Goal: Task Accomplishment & Management: Manage account settings

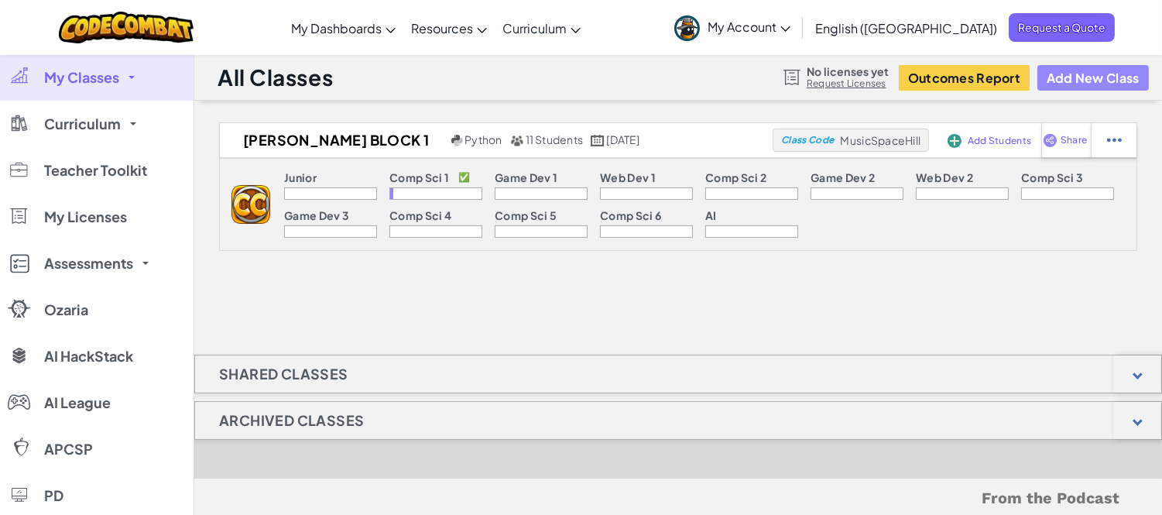
click at [1072, 80] on button "Add New Class" at bounding box center [1094, 78] width 112 height 26
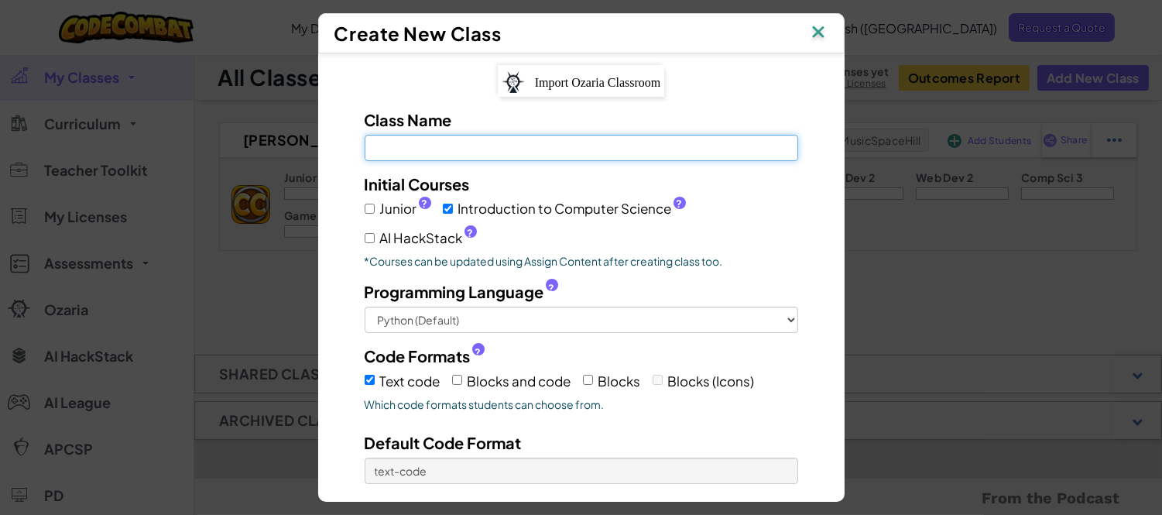
click at [582, 153] on input "Class Name Field is required" at bounding box center [582, 148] width 434 height 26
type input "CS I Block 3"
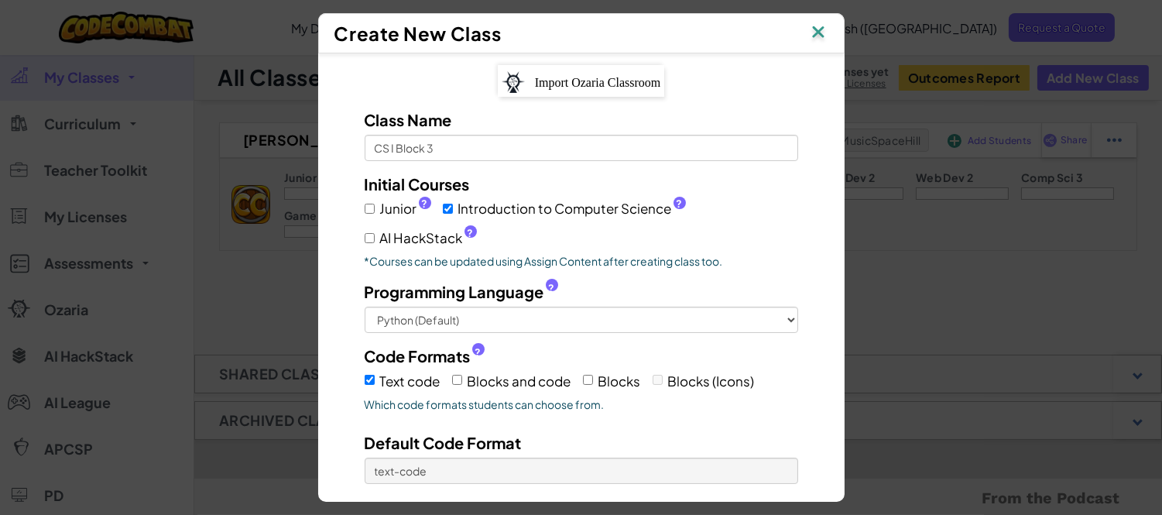
click at [823, 31] on img at bounding box center [818, 33] width 20 height 23
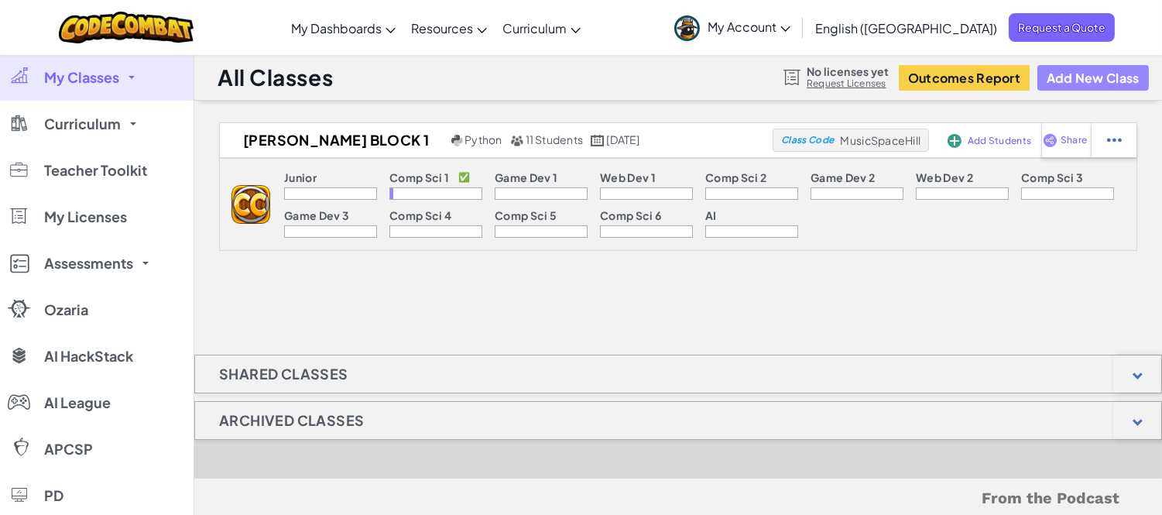
click at [1094, 71] on button "Add New Class" at bounding box center [1094, 78] width 112 height 26
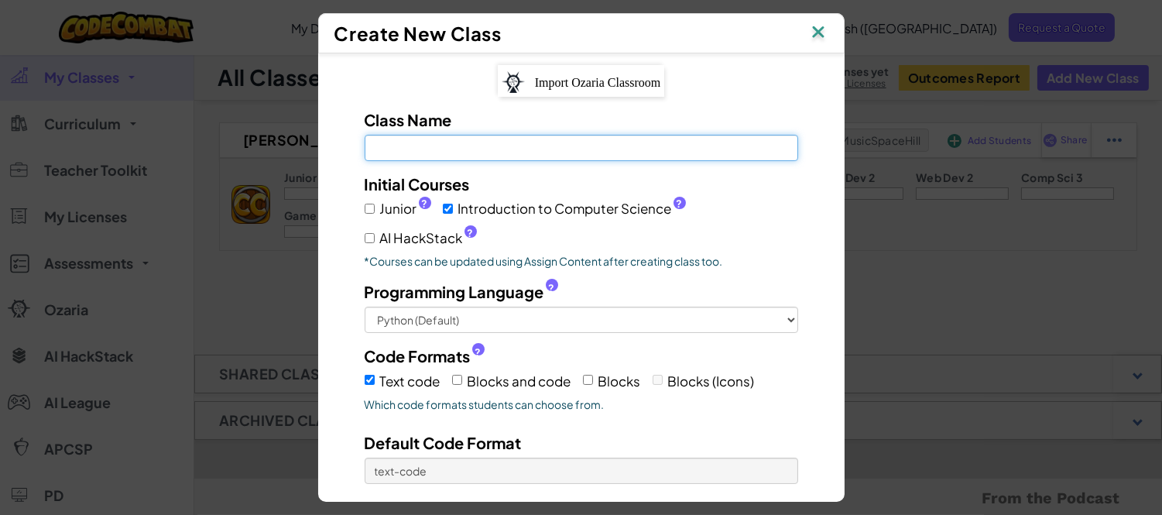
click at [653, 146] on input "Class Name Field is required" at bounding box center [582, 148] width 434 height 26
type input "CS I Block 3"
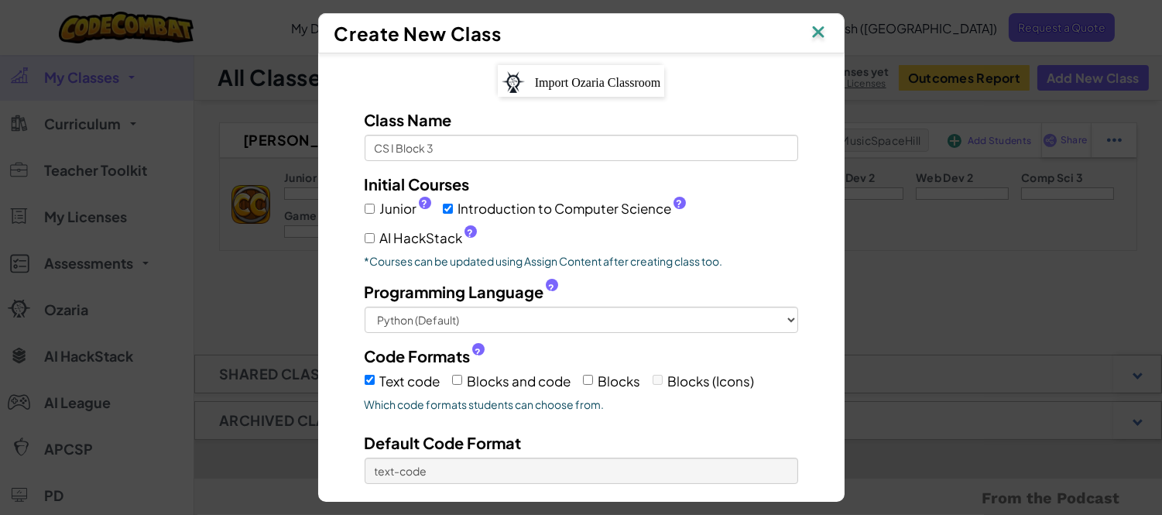
click at [625, 206] on span "Introduction to Computer Science ?" at bounding box center [572, 208] width 228 height 22
click at [453, 206] on input "Introduction to Computer Science ?" at bounding box center [448, 209] width 10 height 10
click at [625, 205] on span "Introduction to Computer Science ?" at bounding box center [572, 208] width 228 height 22
click at [453, 205] on input "Introduction to Computer Science ?" at bounding box center [448, 209] width 10 height 10
checkbox input "true"
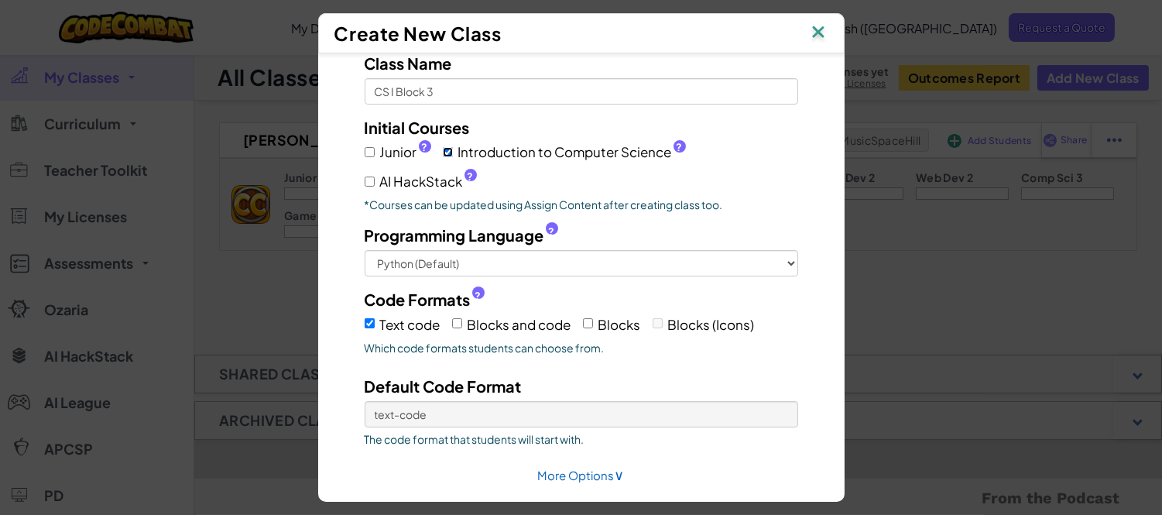
scroll to position [107, 0]
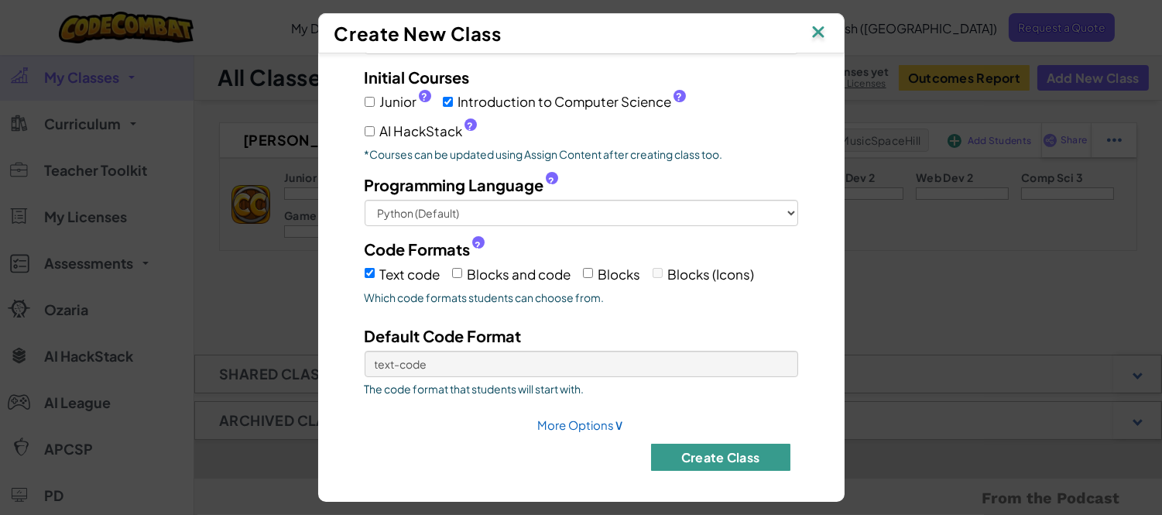
click at [715, 453] on button "Create Class" at bounding box center [720, 457] width 139 height 27
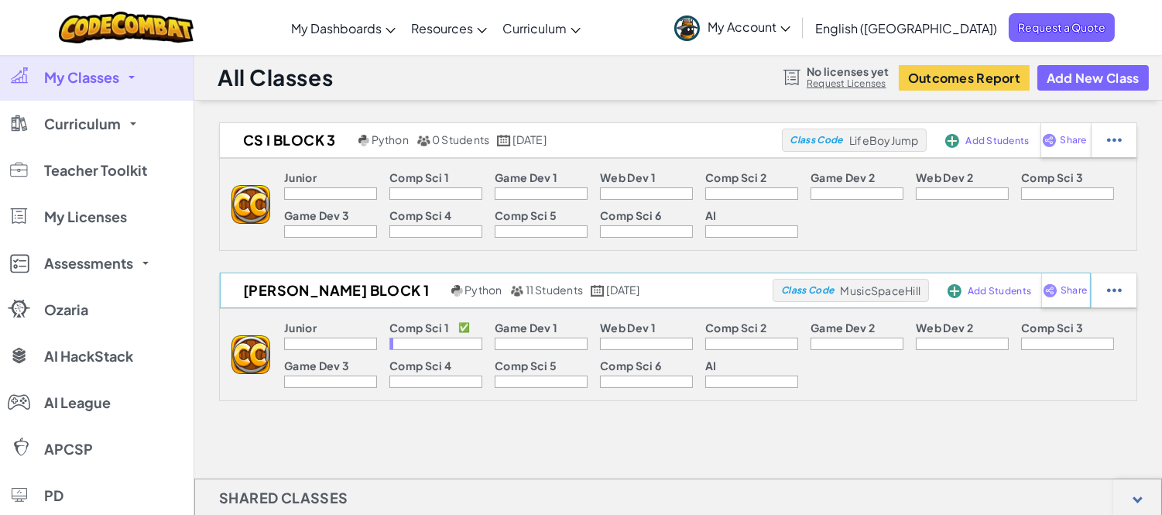
click at [976, 287] on span "Add Students" at bounding box center [999, 291] width 63 height 9
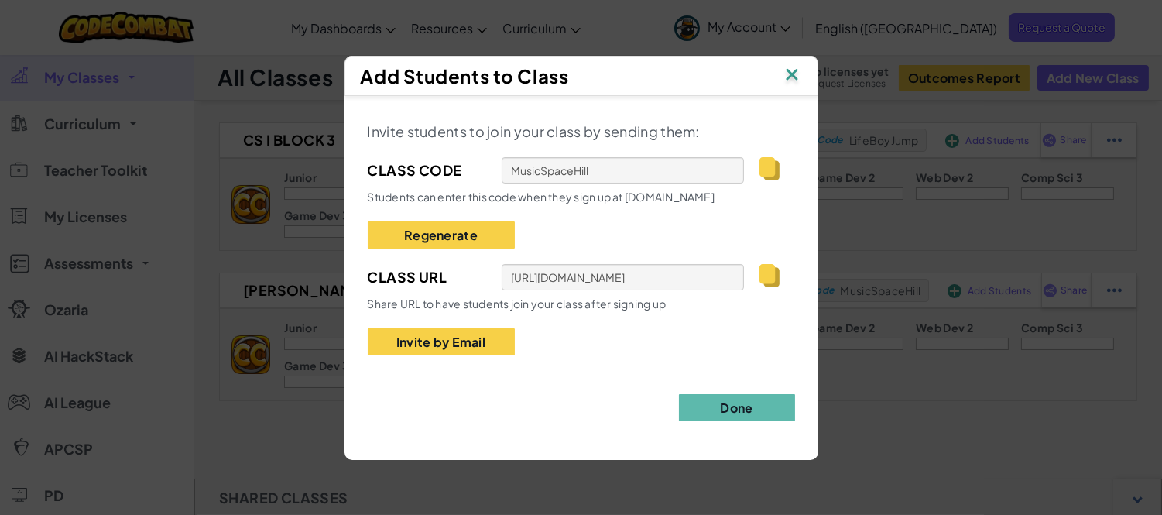
click at [769, 276] on img at bounding box center [769, 275] width 19 height 23
click at [798, 77] on img at bounding box center [792, 75] width 20 height 23
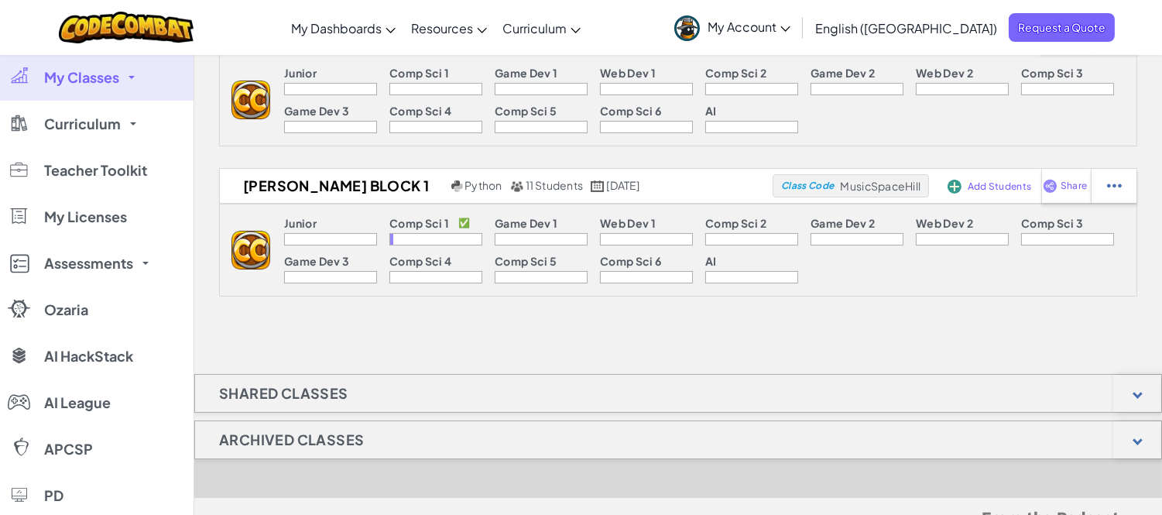
scroll to position [0, 0]
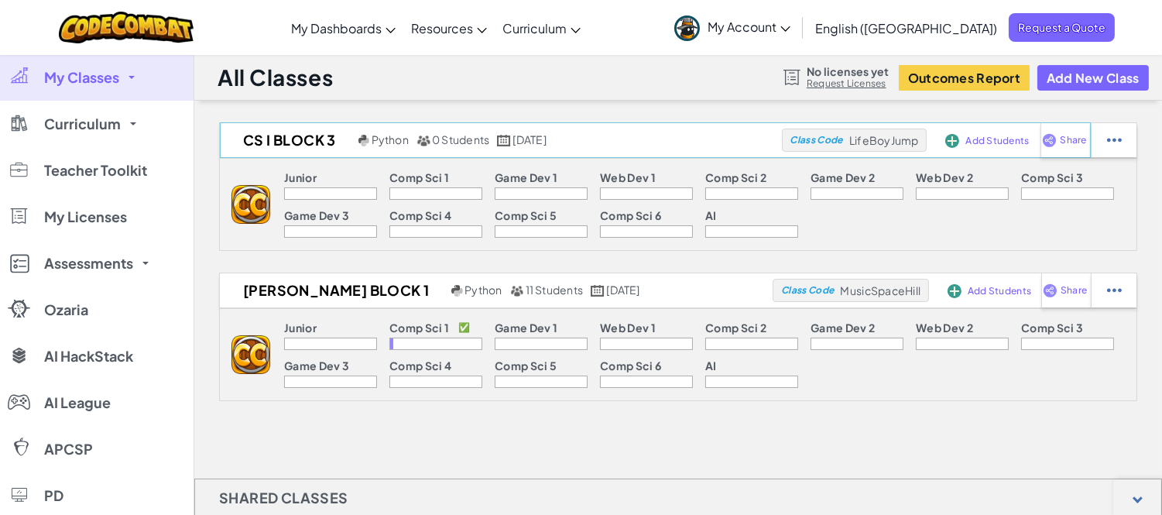
click at [982, 136] on span "Add Students" at bounding box center [997, 140] width 63 height 9
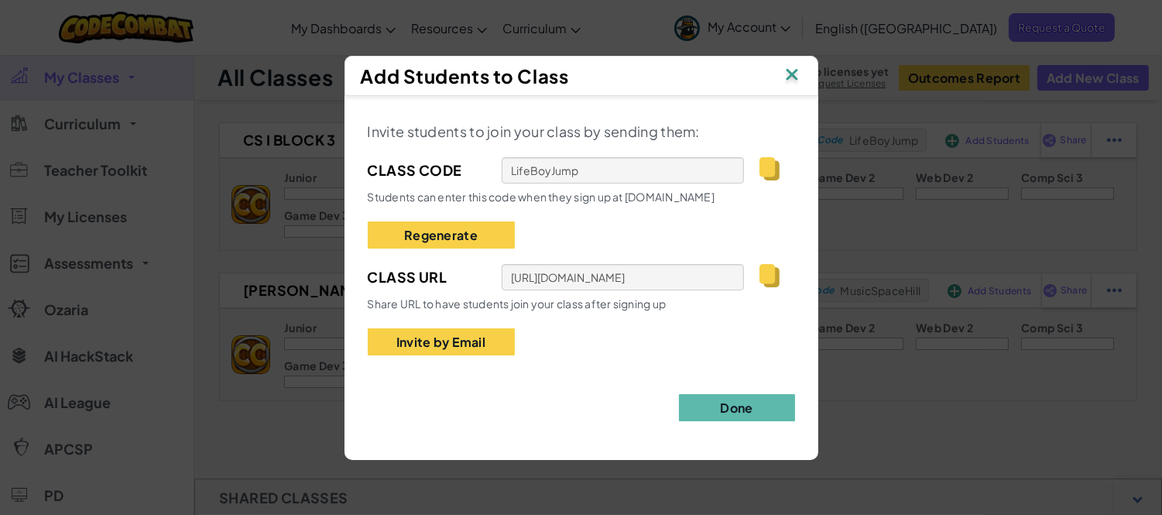
click at [765, 273] on img at bounding box center [769, 275] width 19 height 23
click at [801, 64] on img at bounding box center [792, 75] width 20 height 23
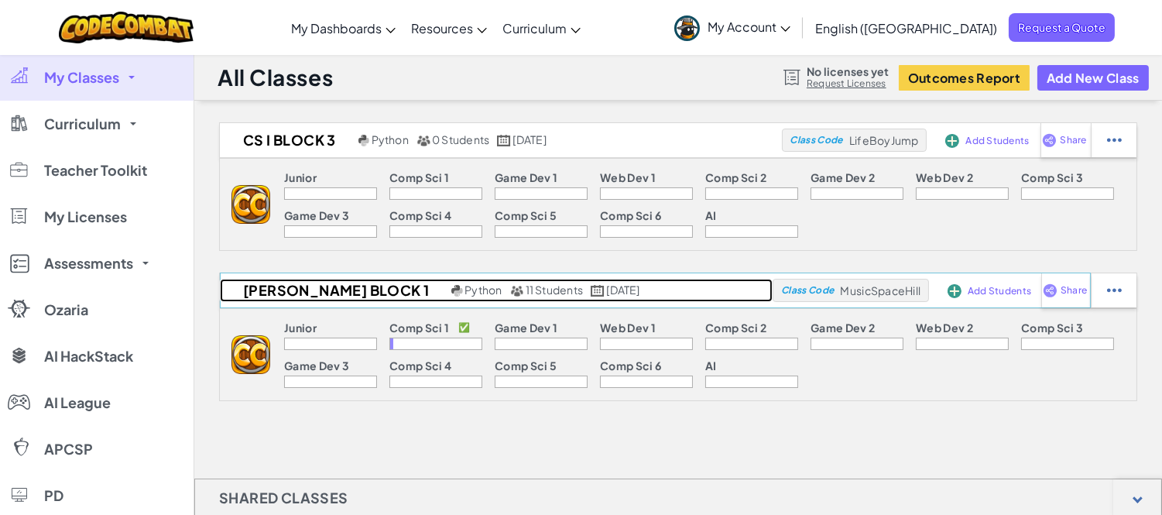
click at [526, 294] on span "11 Students" at bounding box center [555, 290] width 58 height 14
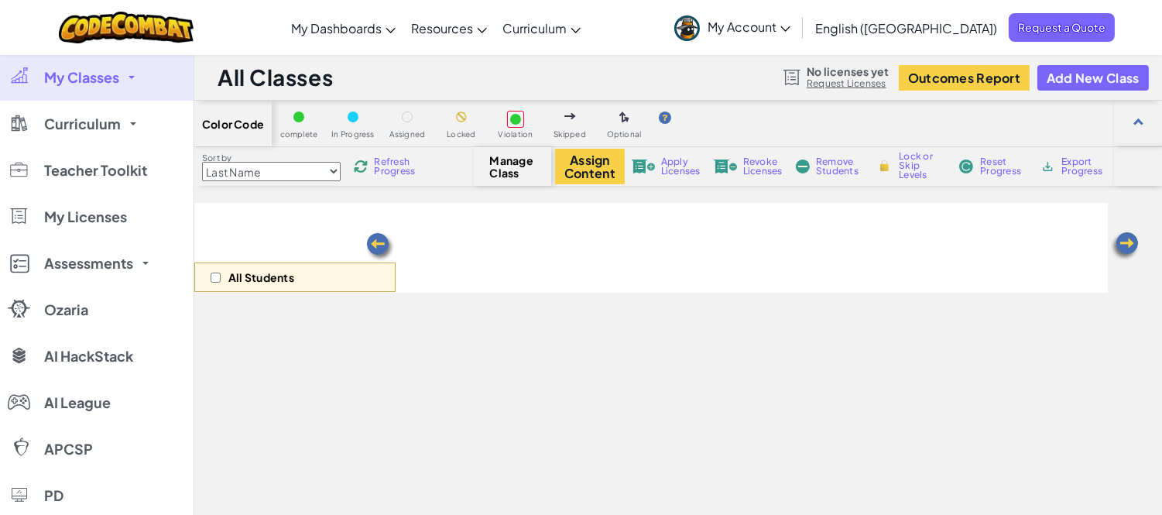
select select "560f1a9f22961295f9427742"
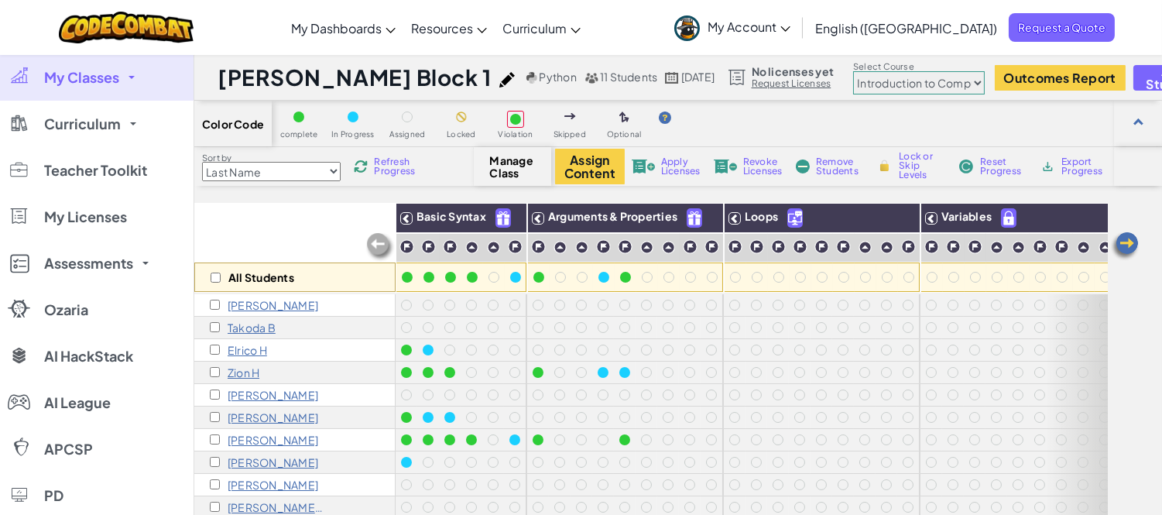
click at [133, 83] on link "My Classes" at bounding box center [97, 77] width 194 height 46
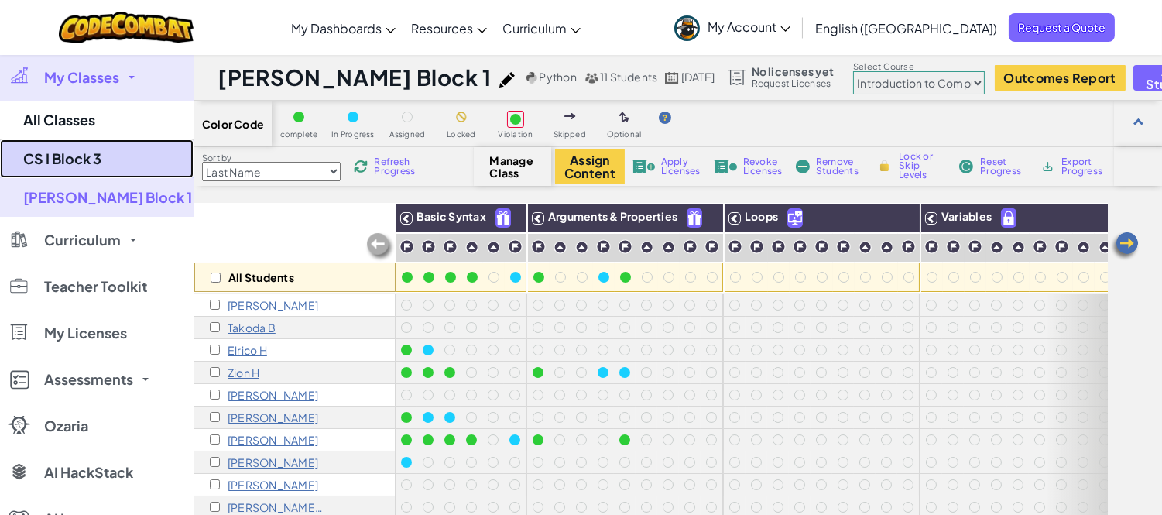
click at [101, 163] on link "CS I Block 3" at bounding box center [97, 158] width 194 height 39
select select "560f1a9f22961295f9427742"
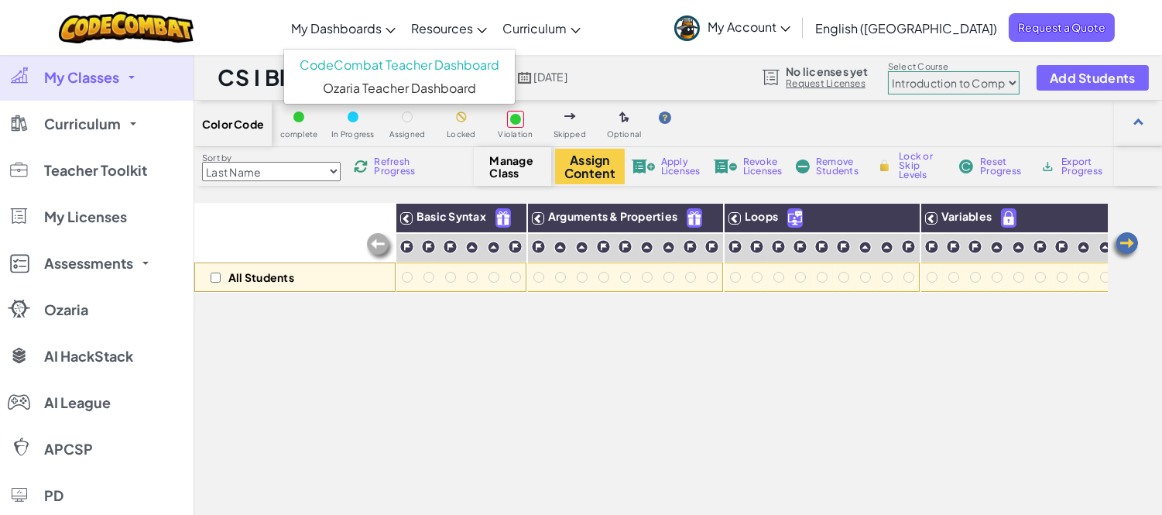
click at [403, 37] on link "My Dashboards" at bounding box center [343, 28] width 120 height 42
click at [465, 362] on div "All Students Basic Syntax Arguments & Properties Loops Variables" at bounding box center [651, 421] width 914 height 437
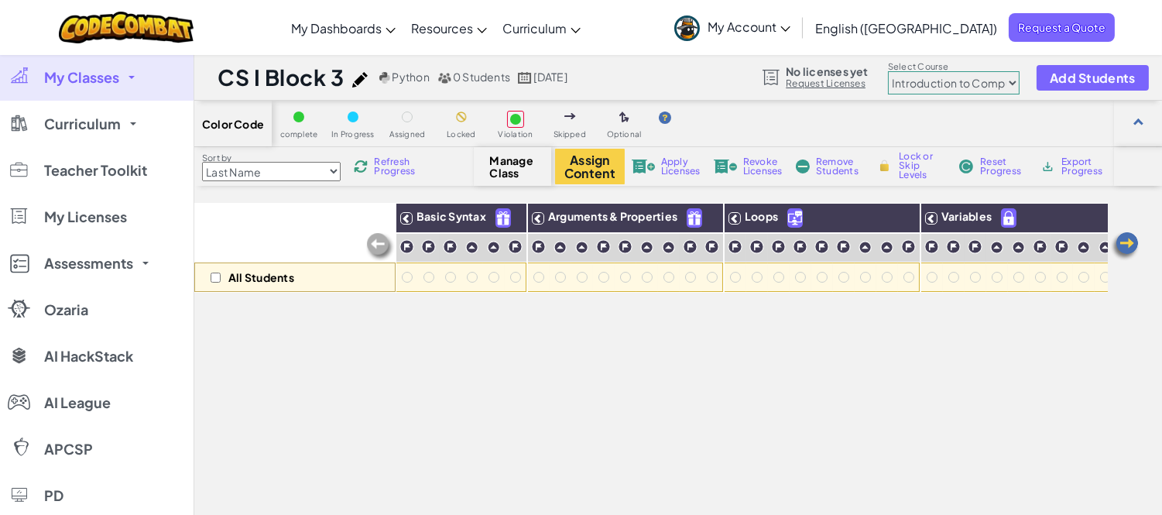
click at [119, 86] on link "My Classes" at bounding box center [97, 77] width 194 height 46
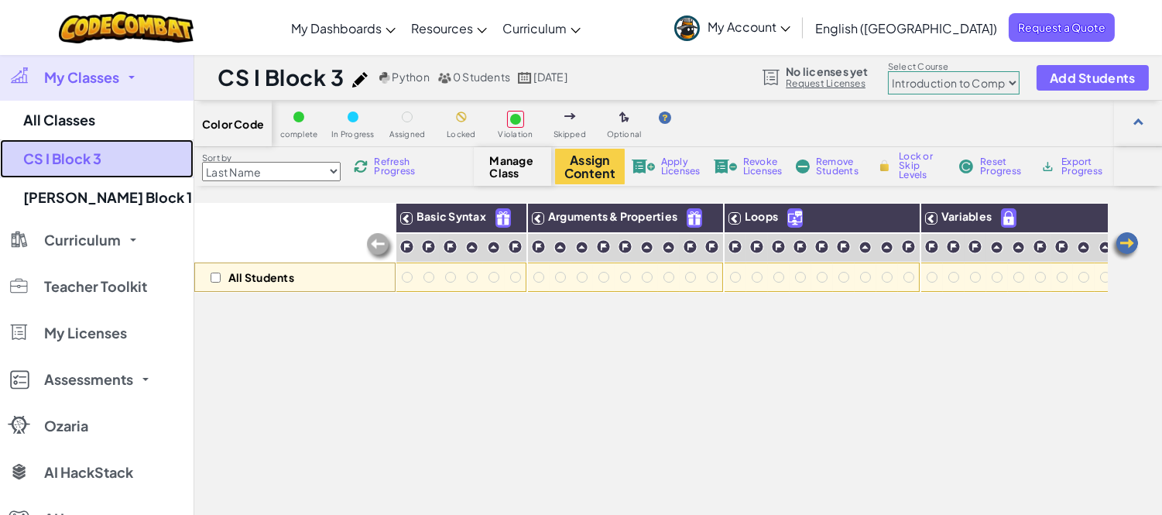
click at [81, 166] on link "CS I Block 3" at bounding box center [97, 158] width 194 height 39
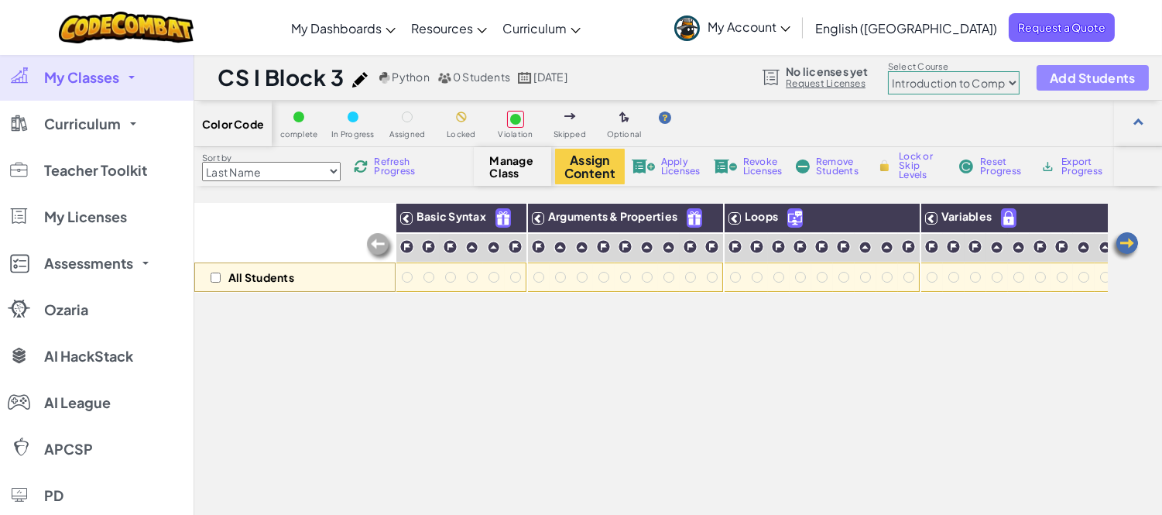
click at [1064, 82] on span "Add Students" at bounding box center [1092, 77] width 85 height 13
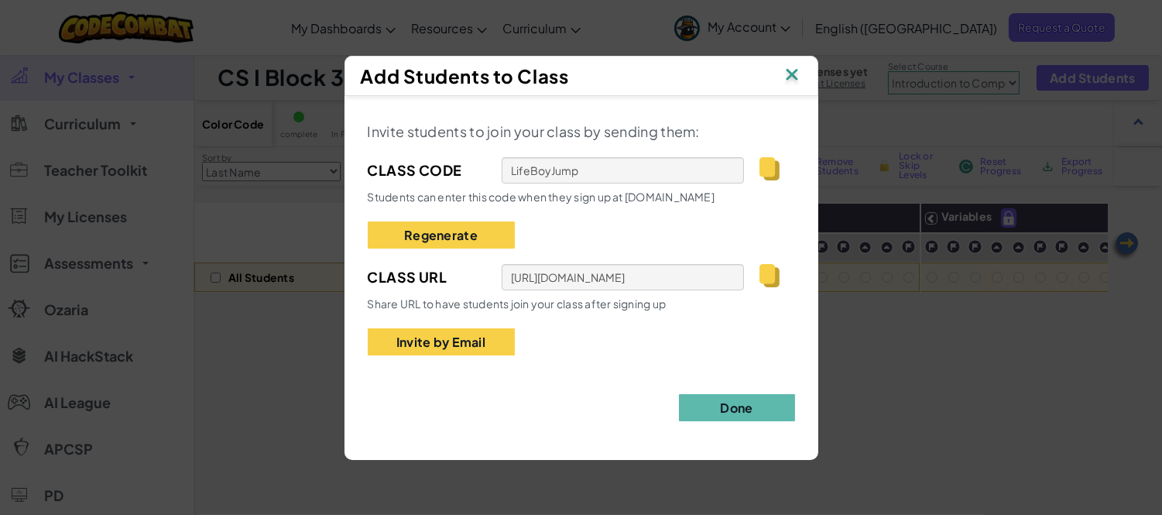
click at [770, 269] on img at bounding box center [769, 275] width 19 height 23
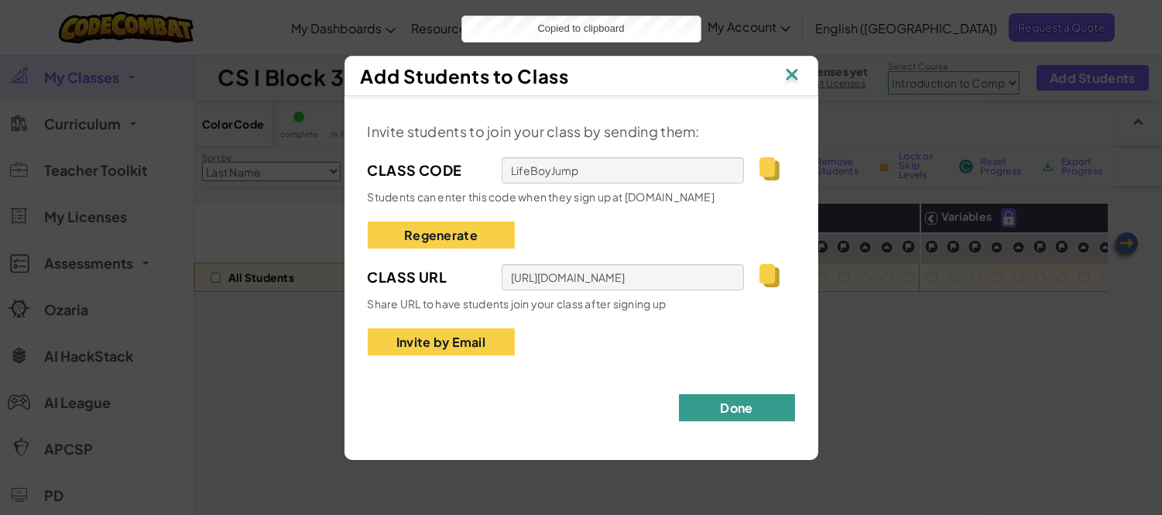
click at [749, 417] on button "Done" at bounding box center [737, 407] width 116 height 27
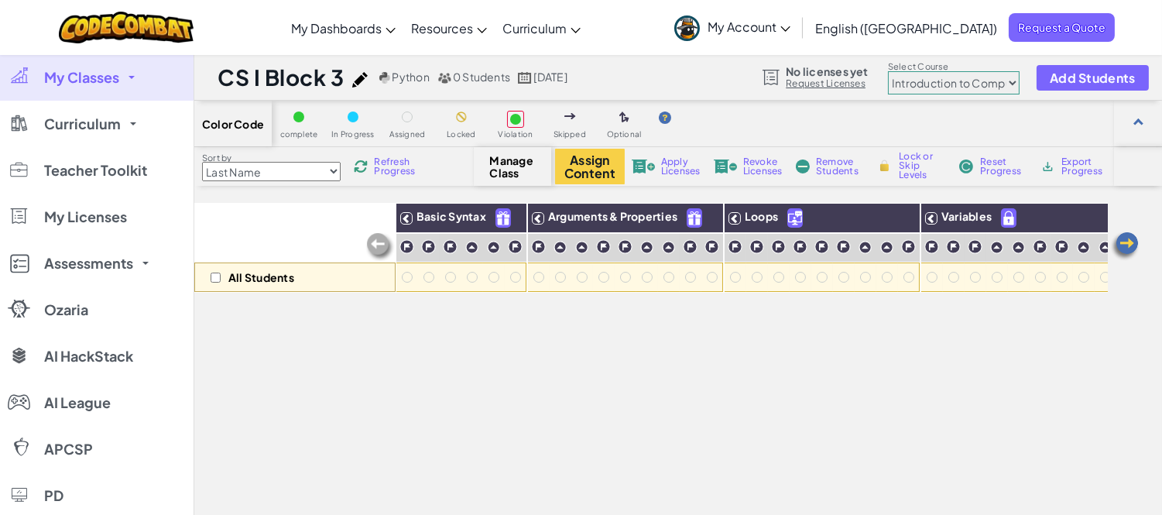
click at [119, 87] on link "My Classes" at bounding box center [97, 77] width 194 height 46
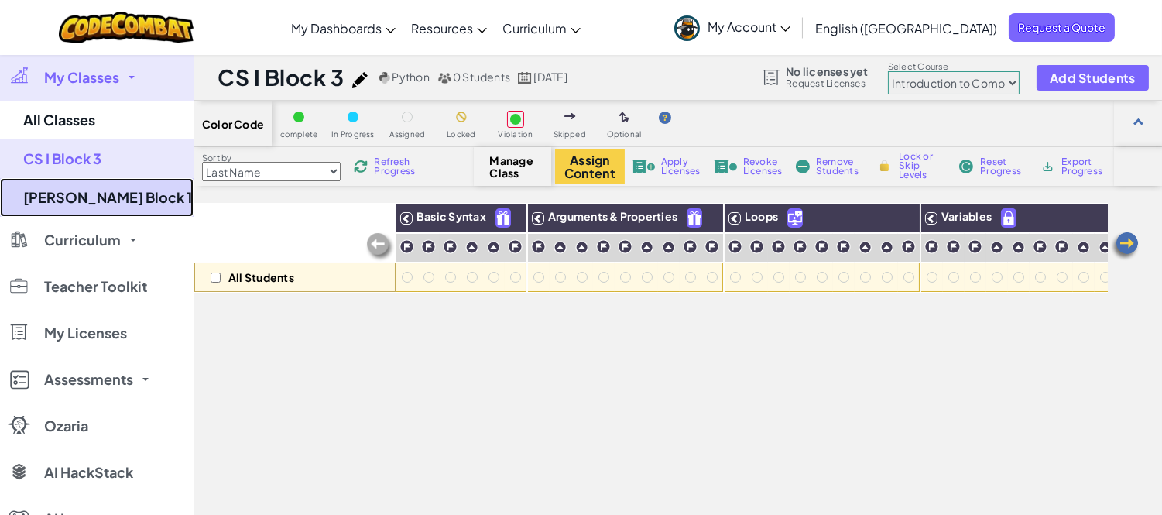
click at [96, 194] on link "[PERSON_NAME] Block 1" at bounding box center [97, 197] width 194 height 39
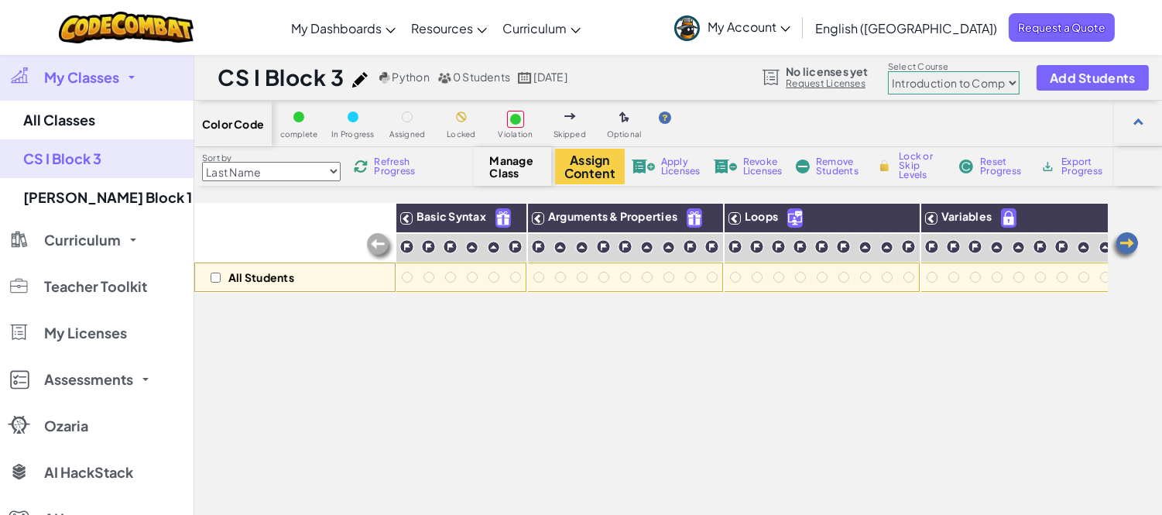
select select "560f1a9f22961295f9427742"
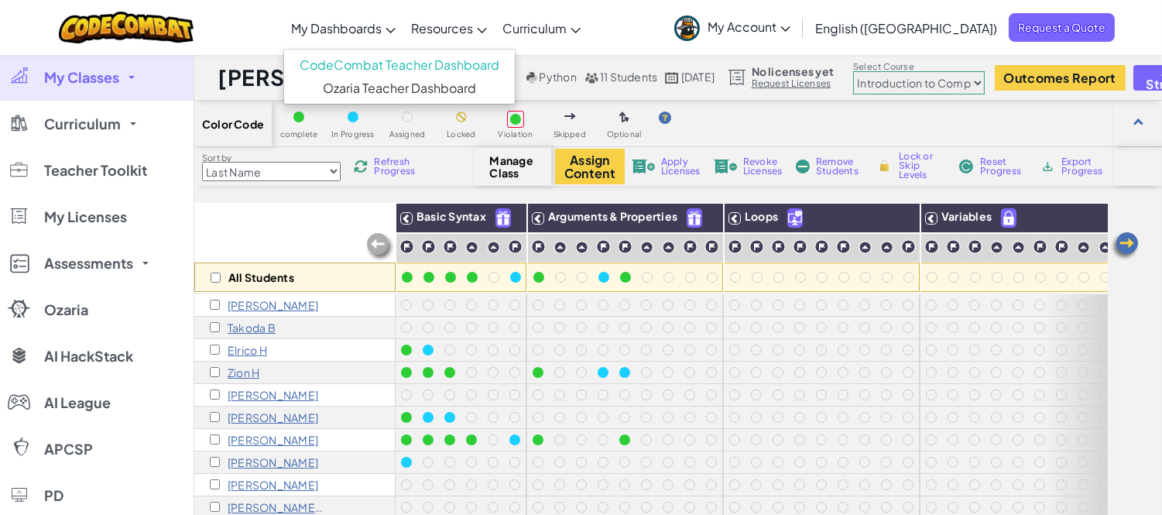
click at [359, 33] on span "My Dashboards" at bounding box center [336, 28] width 91 height 16
click at [377, 82] on link "Ozaria Teacher Dashboard" at bounding box center [399, 88] width 231 height 23
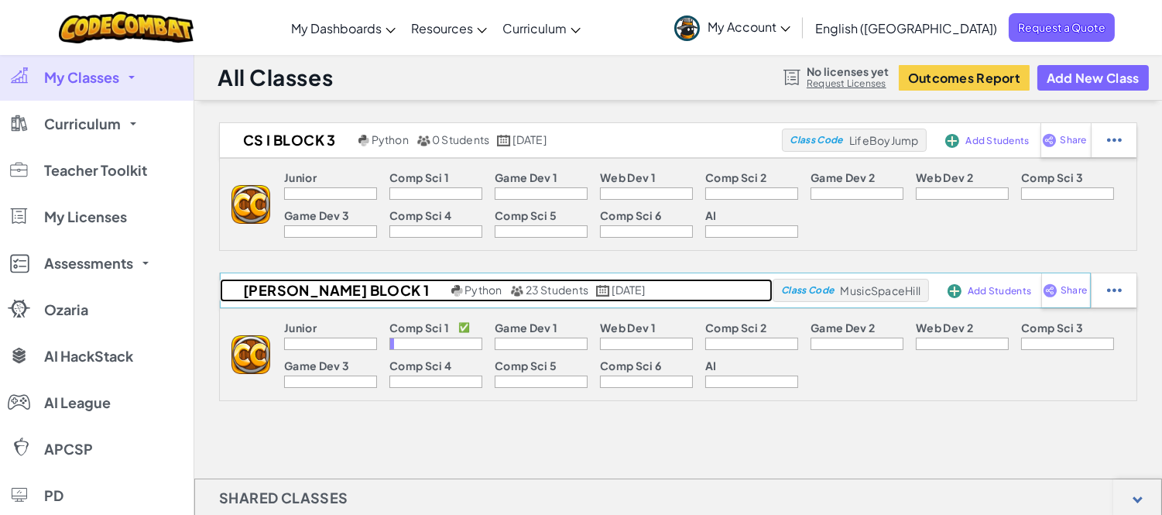
click at [526, 290] on span "23 Students" at bounding box center [557, 290] width 63 height 14
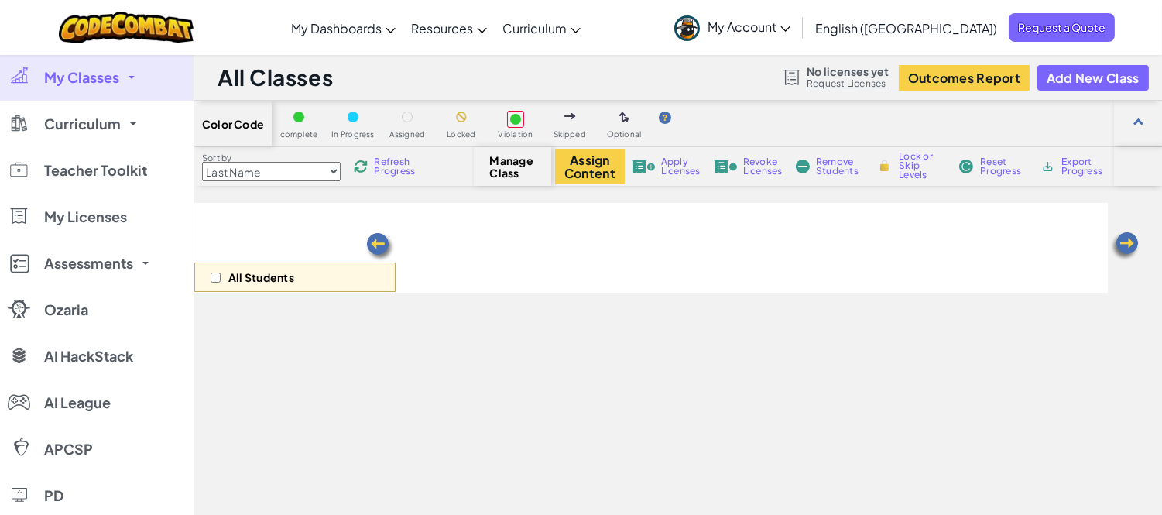
select select "560f1a9f22961295f9427742"
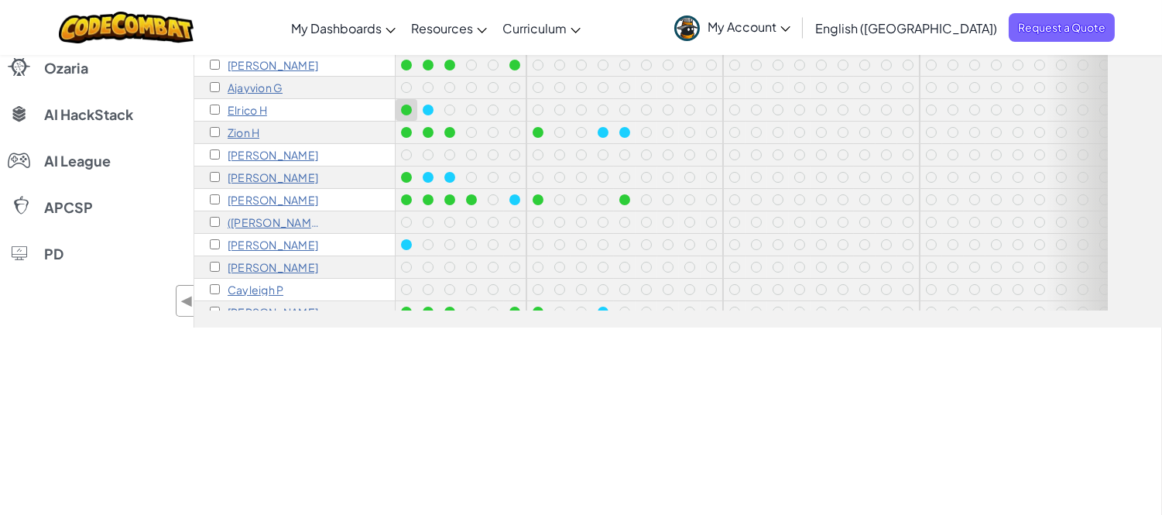
scroll to position [172, 0]
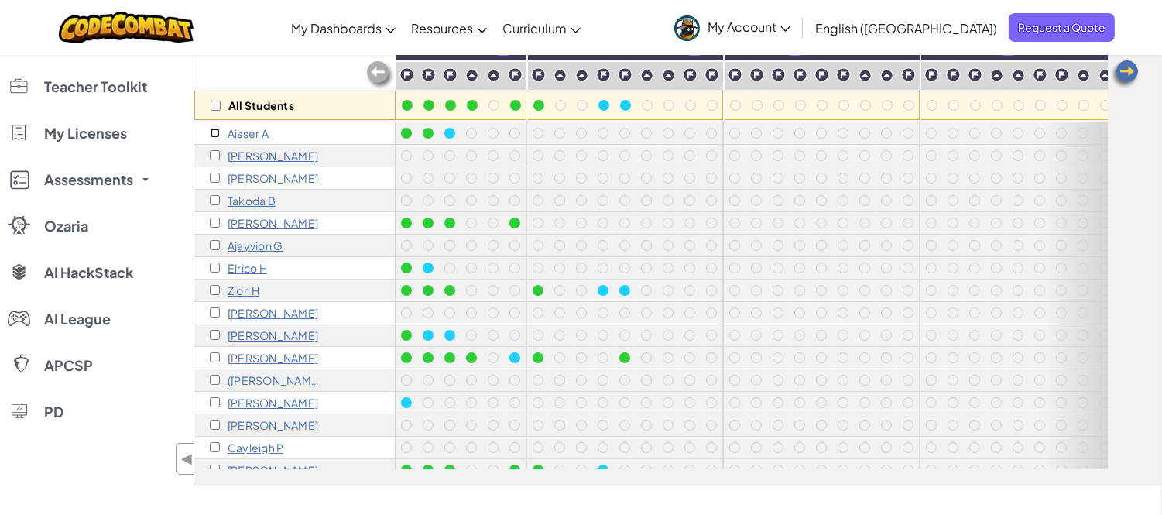
click at [213, 129] on input "checkbox" at bounding box center [215, 133] width 10 height 10
checkbox input "true"
click at [220, 174] on div "[PERSON_NAME]" at bounding box center [264, 178] width 108 height 12
click at [214, 175] on input "checkbox" at bounding box center [215, 178] width 10 height 10
checkbox input "true"
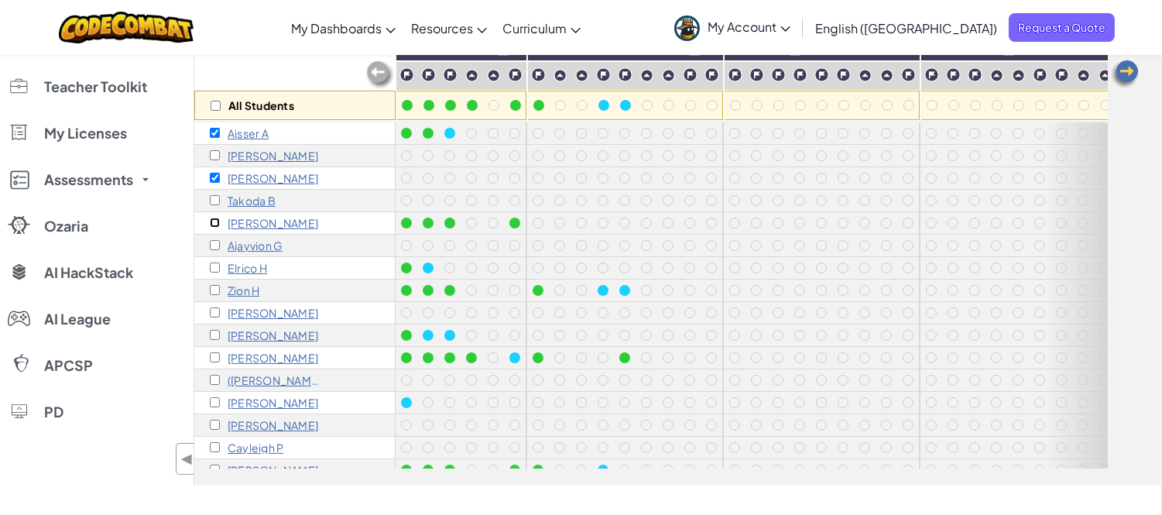
click at [214, 221] on input "checkbox" at bounding box center [215, 223] width 10 height 10
checkbox input "true"
click at [218, 244] on input "checkbox" at bounding box center [215, 245] width 10 height 10
checkbox input "true"
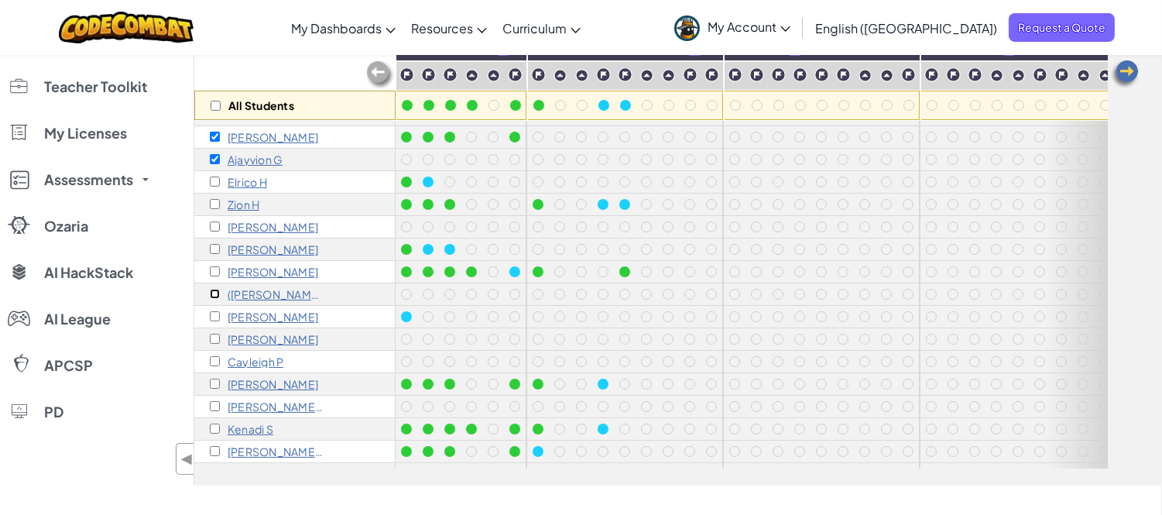
click at [211, 294] on input "checkbox" at bounding box center [215, 294] width 10 height 10
checkbox input "true"
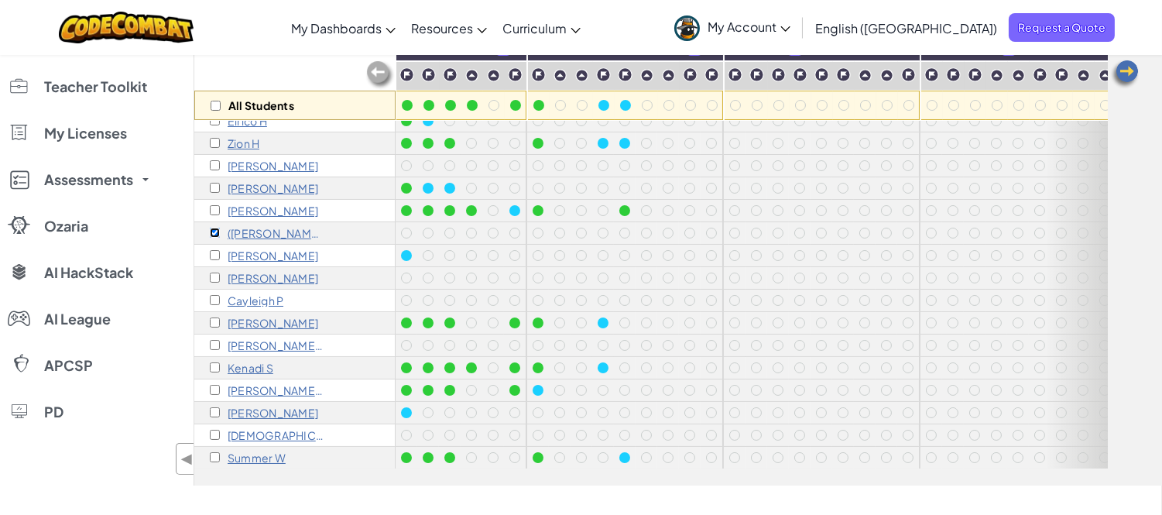
scroll to position [172, 0]
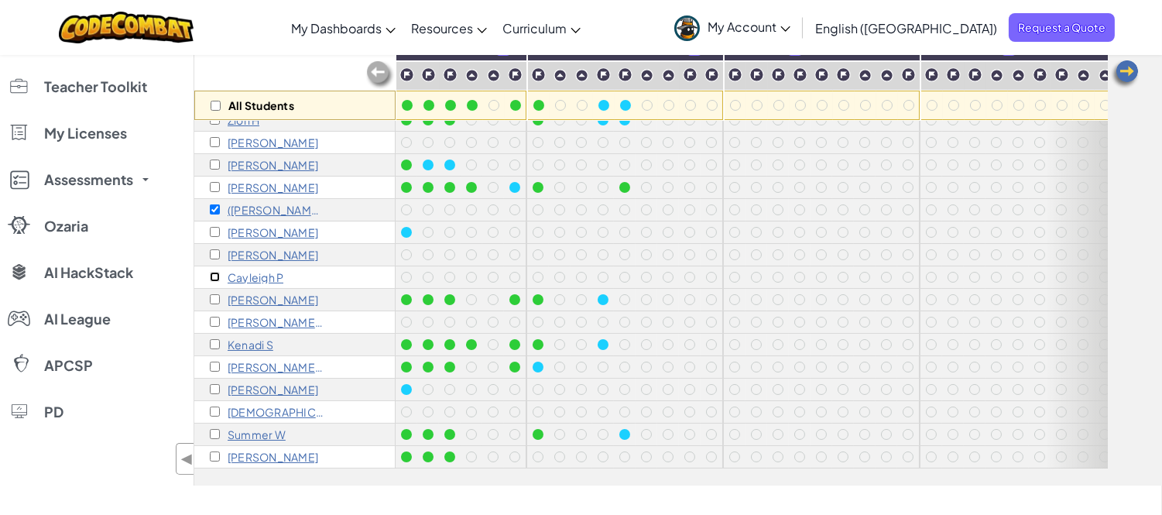
click at [218, 273] on input "checkbox" at bounding box center [215, 277] width 10 height 10
checkbox input "true"
click at [219, 339] on input "checkbox" at bounding box center [215, 344] width 10 height 10
checkbox input "true"
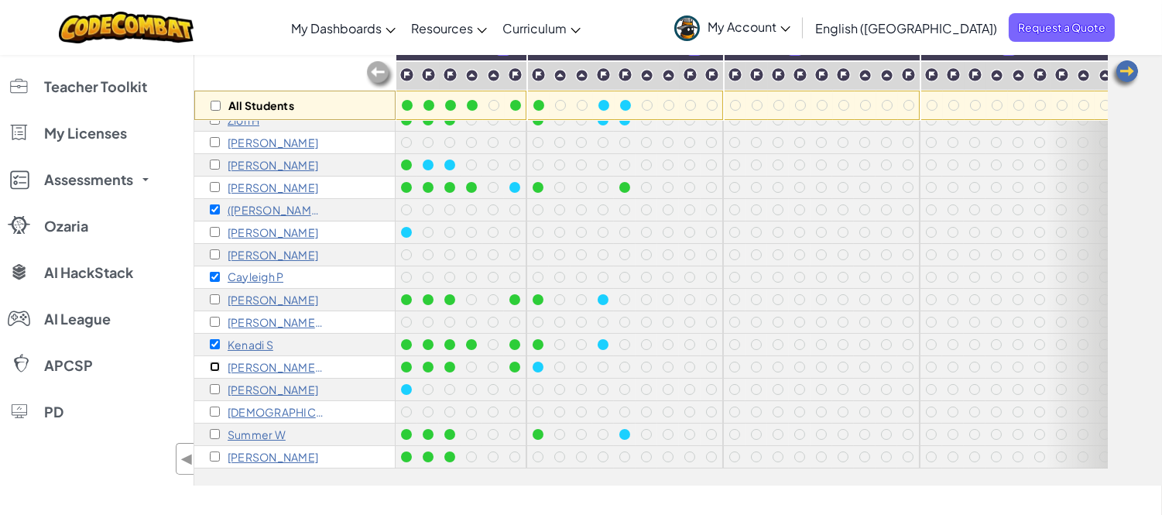
click at [218, 365] on input "checkbox" at bounding box center [215, 367] width 10 height 10
checkbox input "true"
click at [214, 407] on input "checkbox" at bounding box center [215, 412] width 10 height 10
checkbox input "true"
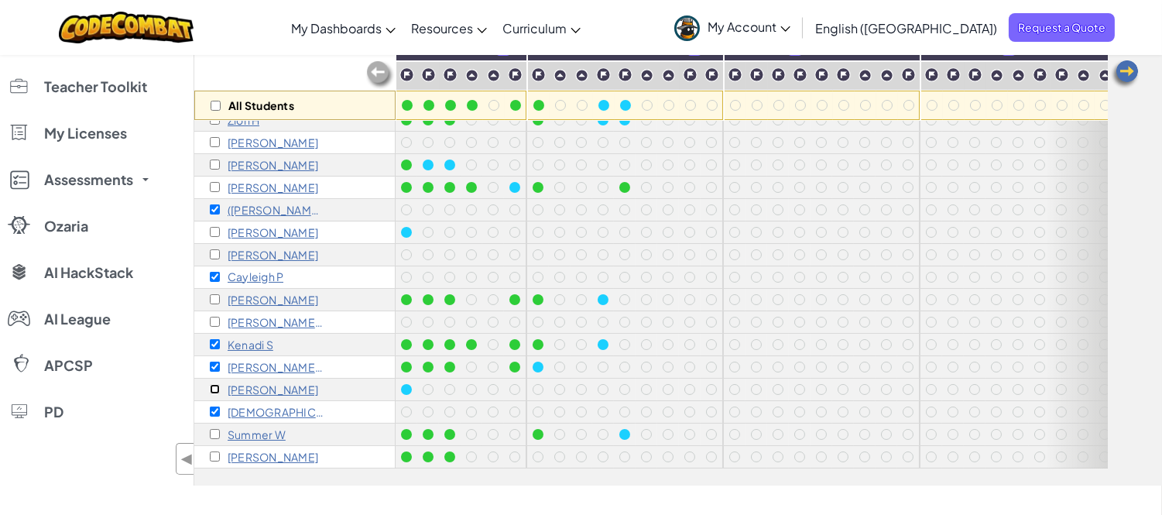
click at [214, 384] on input "checkbox" at bounding box center [215, 389] width 10 height 10
checkbox input "true"
click at [214, 429] on input "checkbox" at bounding box center [215, 434] width 10 height 10
checkbox input "true"
click at [218, 294] on input "checkbox" at bounding box center [215, 299] width 10 height 10
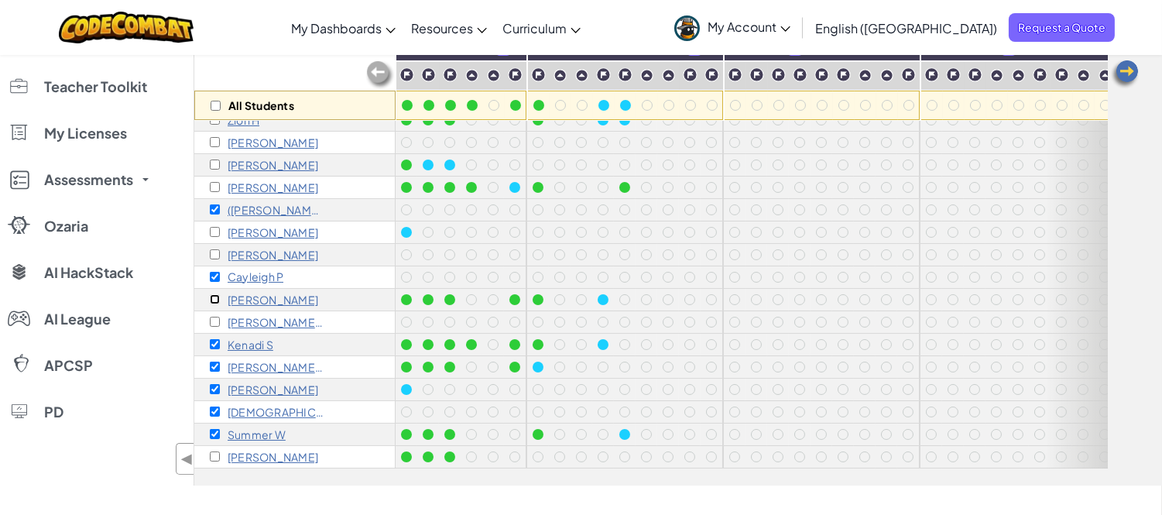
checkbox input "true"
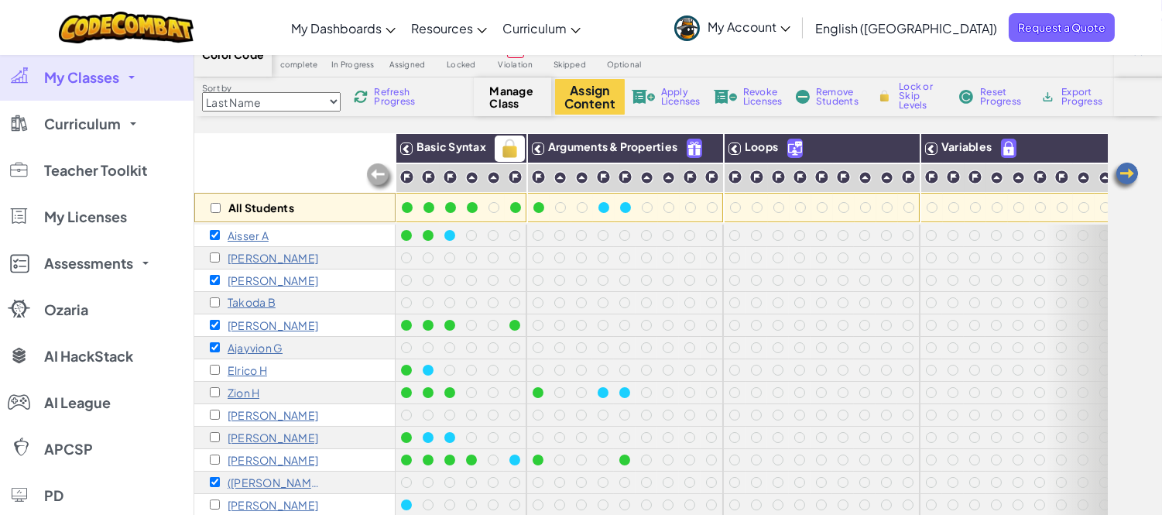
scroll to position [0, 0]
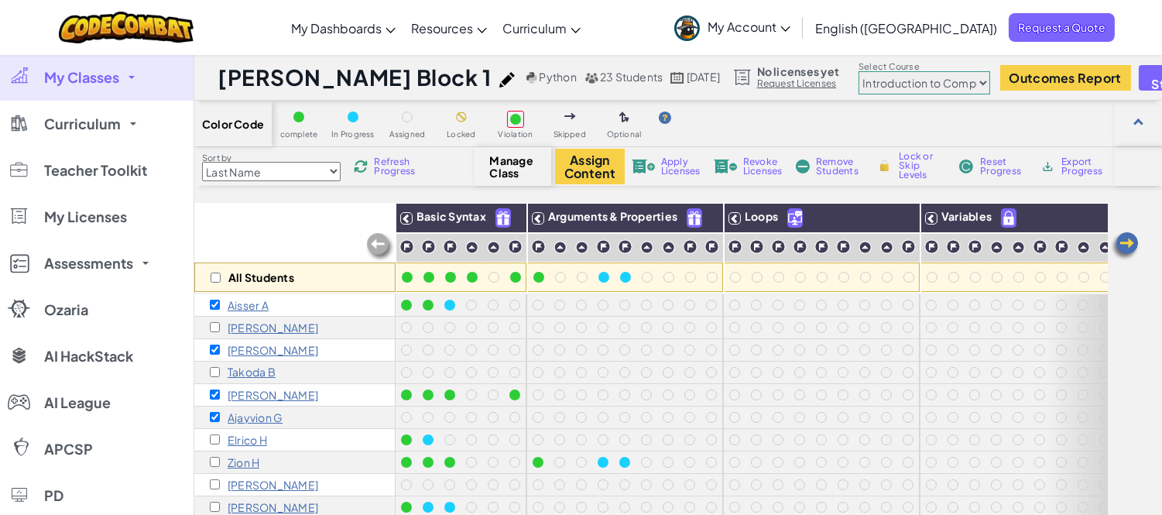
click at [839, 171] on span "Remove Students" at bounding box center [839, 166] width 46 height 19
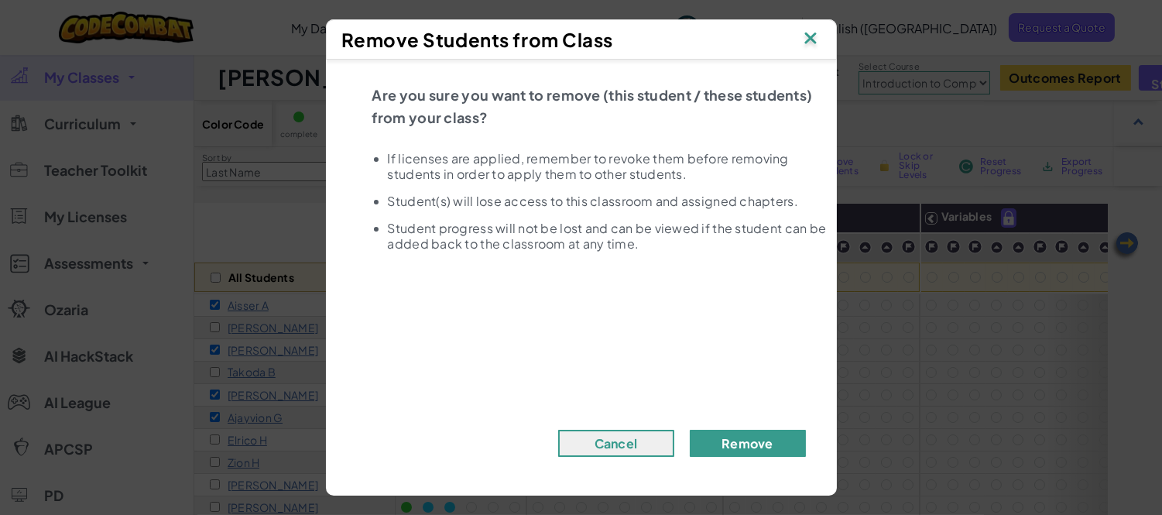
click at [713, 442] on button "Remove" at bounding box center [748, 443] width 116 height 27
click at [736, 442] on button "Remove" at bounding box center [748, 443] width 116 height 27
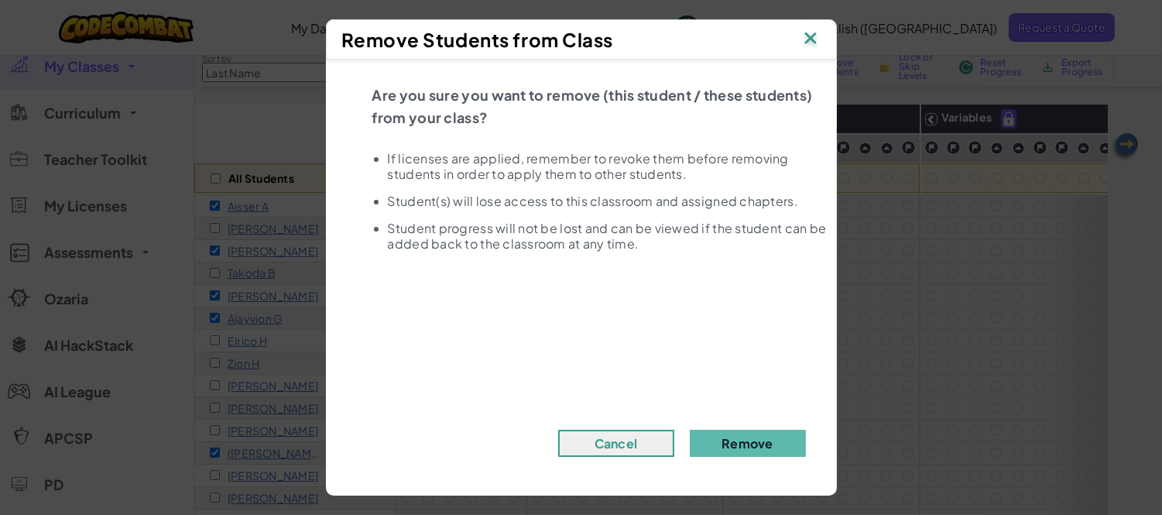
scroll to position [430, 0]
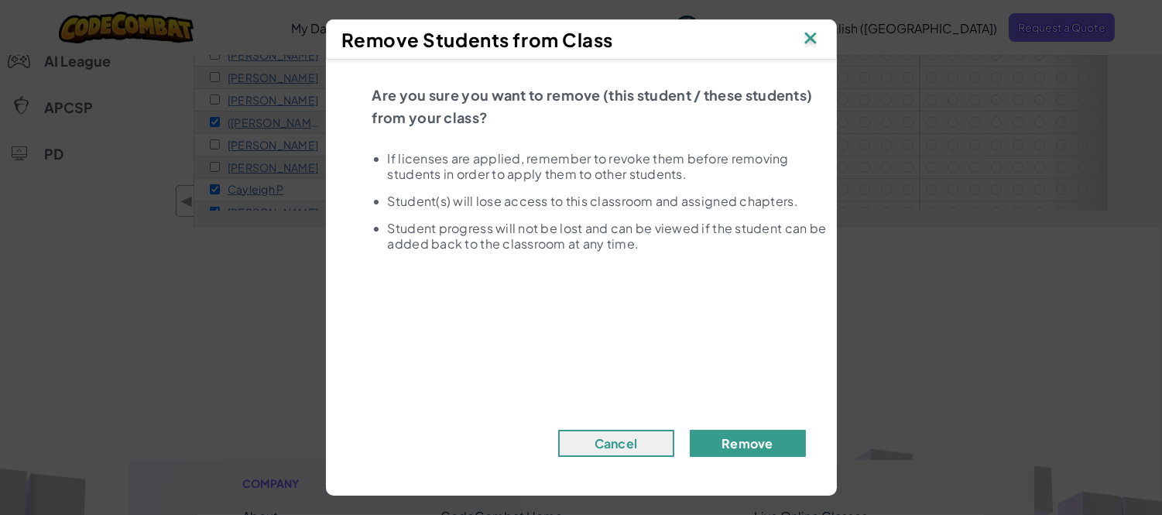
click at [742, 437] on button "Remove" at bounding box center [748, 443] width 116 height 27
click at [740, 437] on button "Remove" at bounding box center [748, 443] width 116 height 27
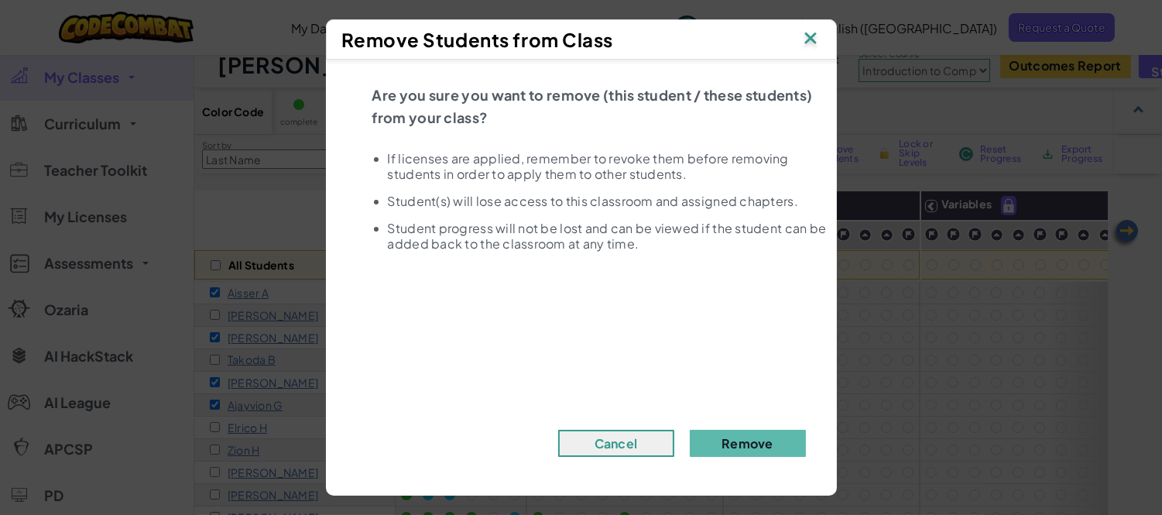
scroll to position [0, 0]
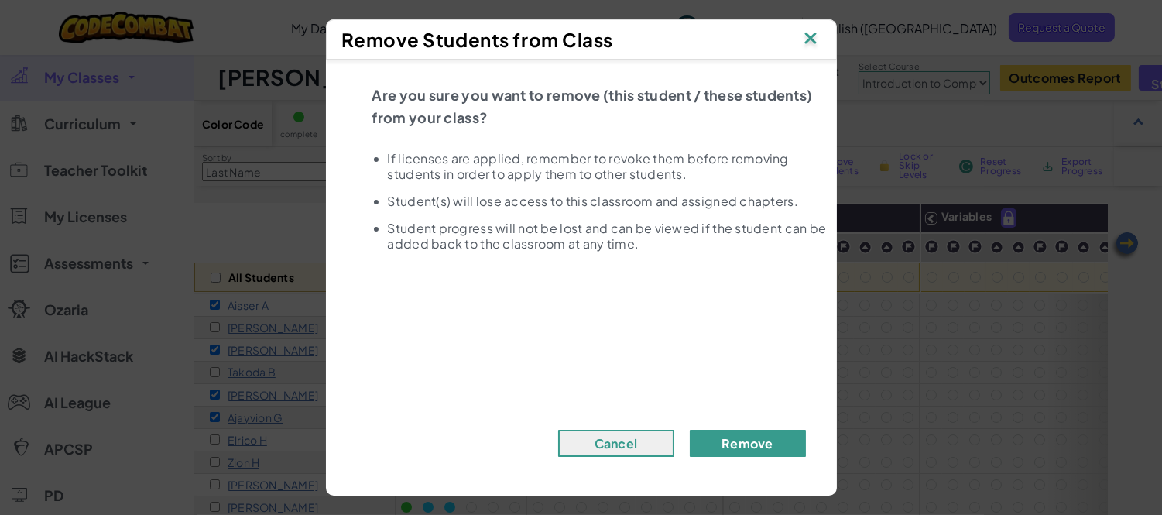
click at [726, 434] on button "Remove" at bounding box center [748, 443] width 116 height 27
click at [519, 195] on li "Student(s) will lose access to this classroom and assigned chapters." at bounding box center [608, 201] width 441 height 15
click at [741, 446] on button "Remove" at bounding box center [748, 443] width 116 height 27
click at [808, 42] on img at bounding box center [811, 39] width 20 height 23
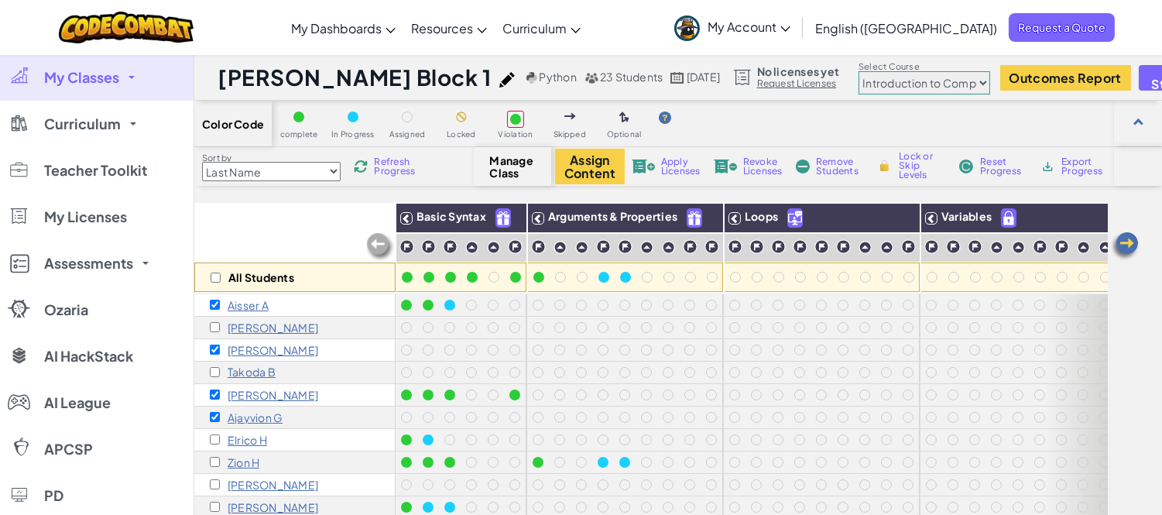
click at [825, 166] on span "Remove Students" at bounding box center [839, 166] width 46 height 19
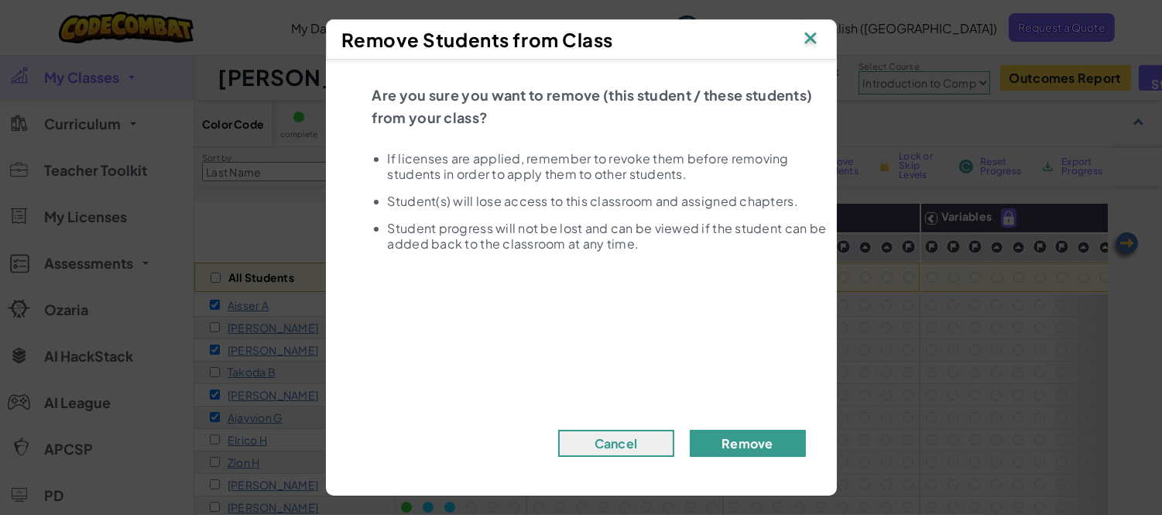
click at [746, 437] on button "Remove" at bounding box center [748, 443] width 116 height 27
click at [690, 430] on button "Remove" at bounding box center [748, 443] width 116 height 27
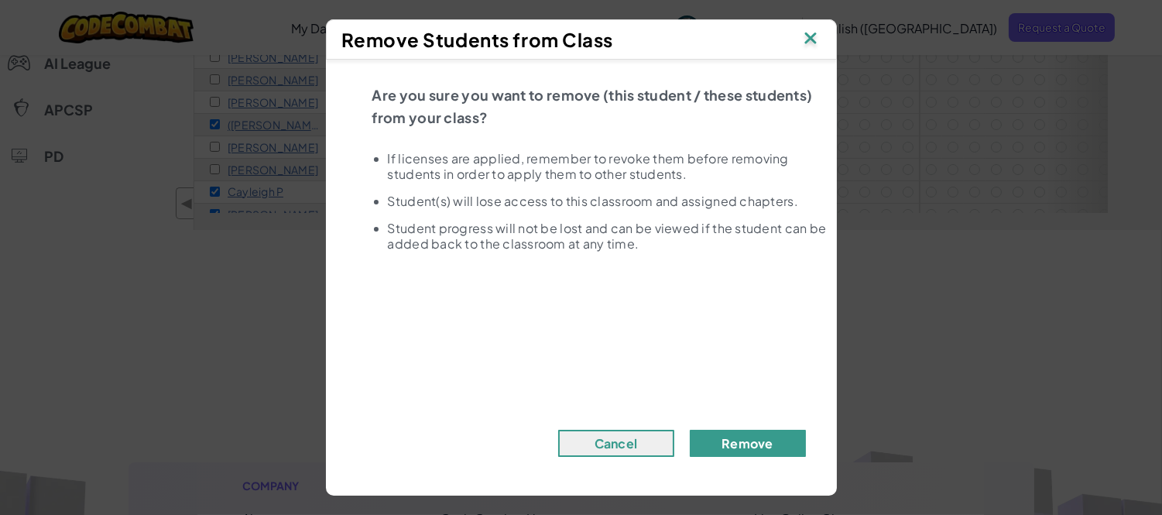
scroll to position [430, 0]
click at [742, 446] on button "Remove" at bounding box center [748, 443] width 116 height 27
click at [690, 430] on button "Remove" at bounding box center [748, 443] width 116 height 27
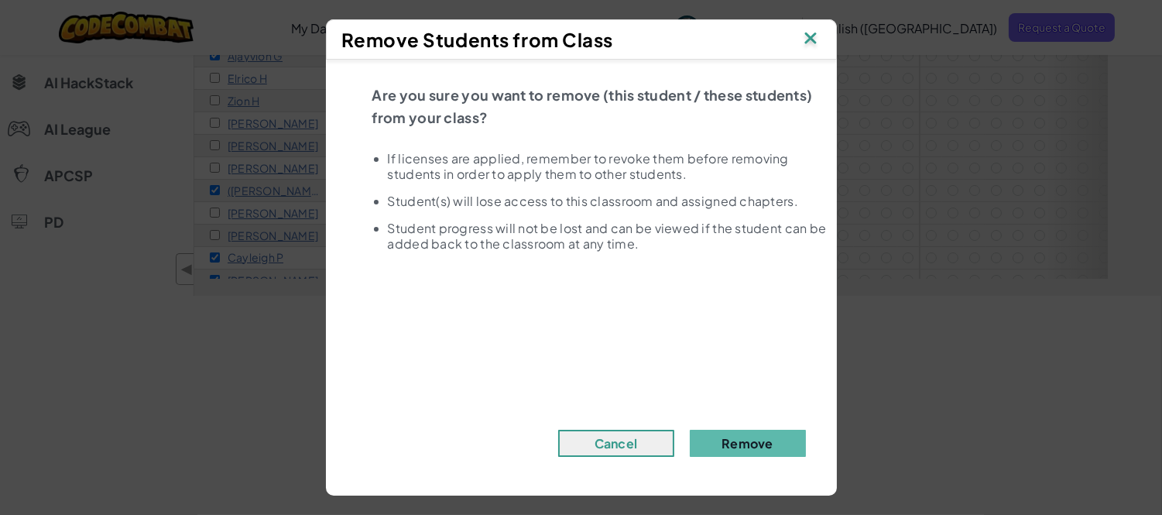
scroll to position [86, 0]
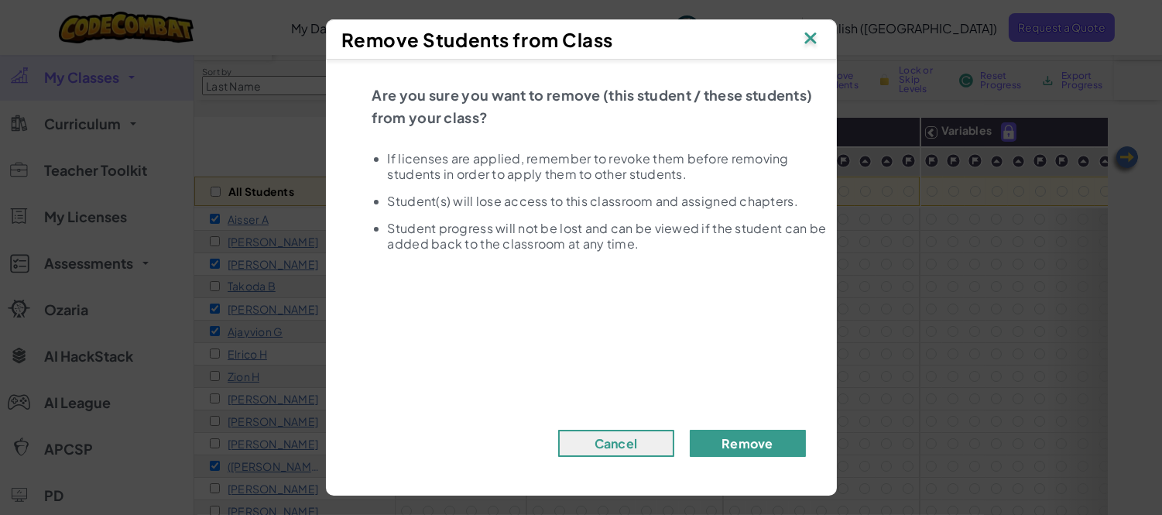
click at [715, 434] on button "Remove" at bounding box center [748, 443] width 116 height 27
click at [715, 437] on button "Remove" at bounding box center [748, 443] width 116 height 27
click at [690, 430] on button "Remove" at bounding box center [748, 443] width 116 height 27
click at [808, 35] on img at bounding box center [811, 39] width 20 height 23
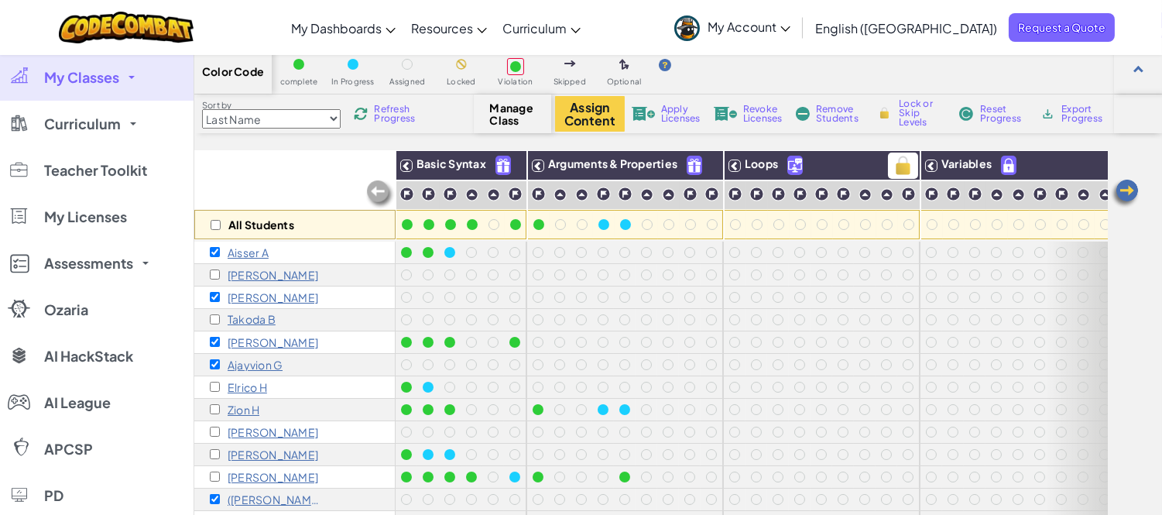
scroll to position [0, 0]
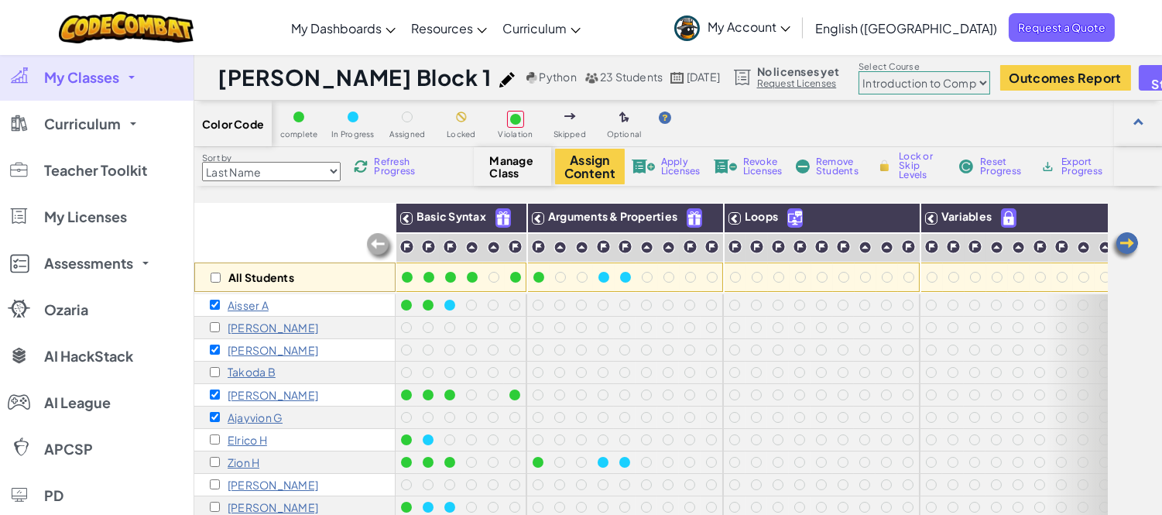
click at [827, 173] on span "Remove Students" at bounding box center [839, 166] width 46 height 19
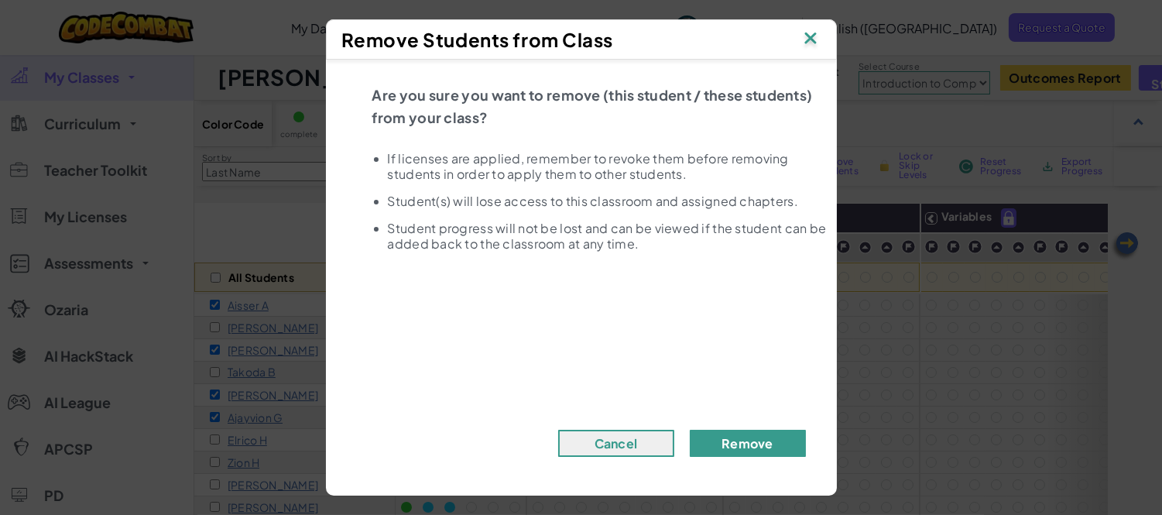
click at [750, 450] on button "Remove" at bounding box center [748, 443] width 116 height 27
click at [749, 448] on button "Remove" at bounding box center [748, 443] width 116 height 27
click at [748, 446] on button "Remove" at bounding box center [748, 443] width 116 height 27
drag, startPoint x: 747, startPoint y: 444, endPoint x: 743, endPoint y: 316, distance: 127.8
click at [746, 442] on button "Remove" at bounding box center [748, 443] width 116 height 27
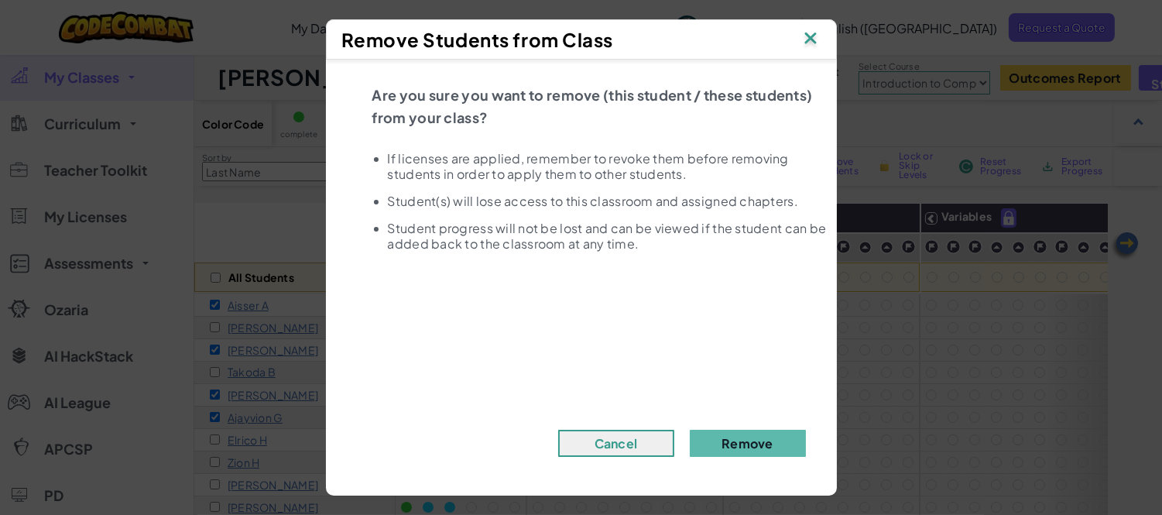
click at [811, 43] on img at bounding box center [811, 39] width 20 height 23
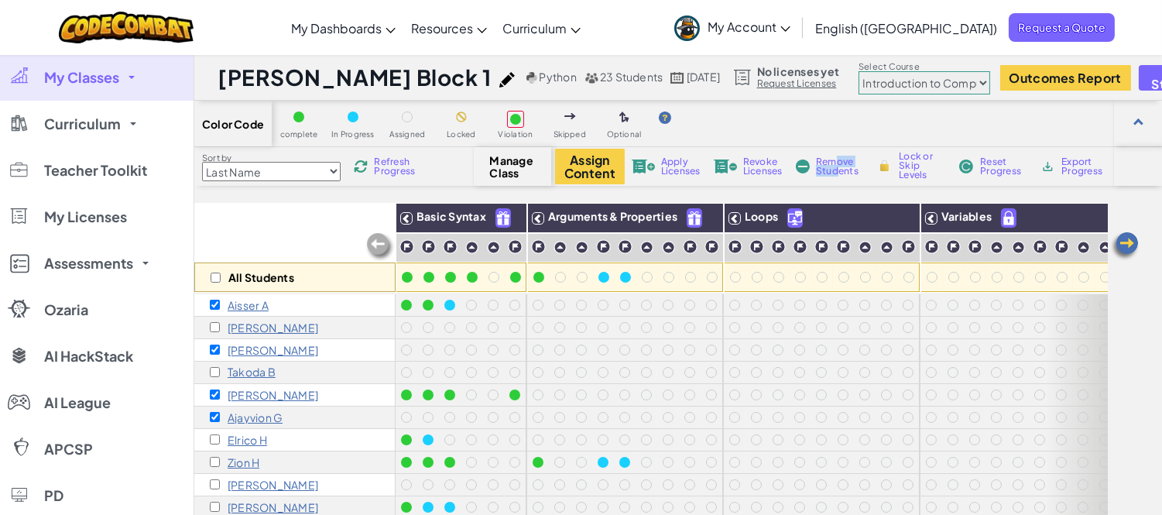
click at [830, 166] on span "Remove Students" at bounding box center [839, 166] width 46 height 19
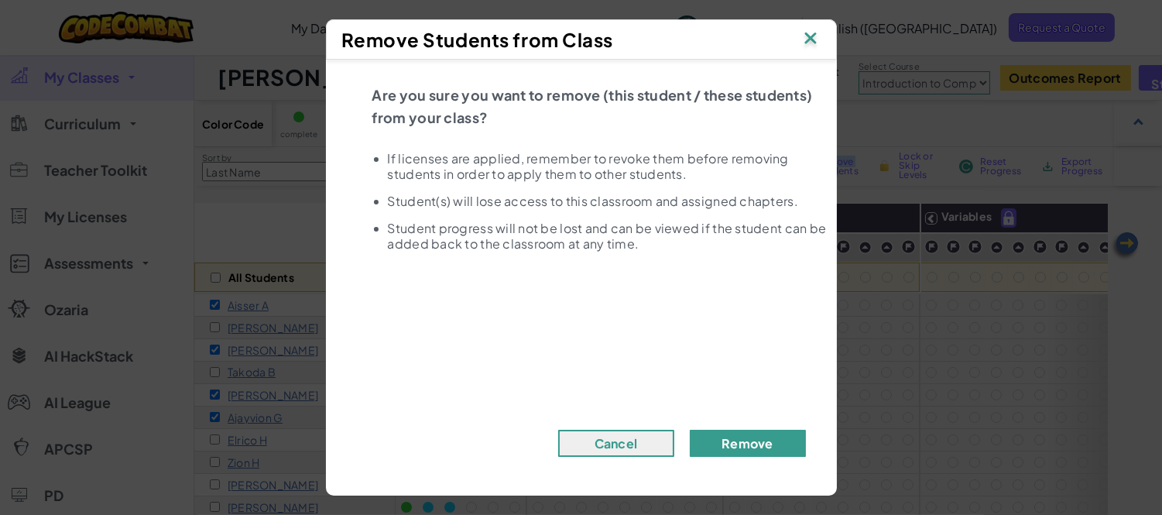
click at [776, 446] on button "Remove" at bounding box center [748, 443] width 116 height 27
click at [637, 445] on button "Cancel" at bounding box center [616, 443] width 116 height 27
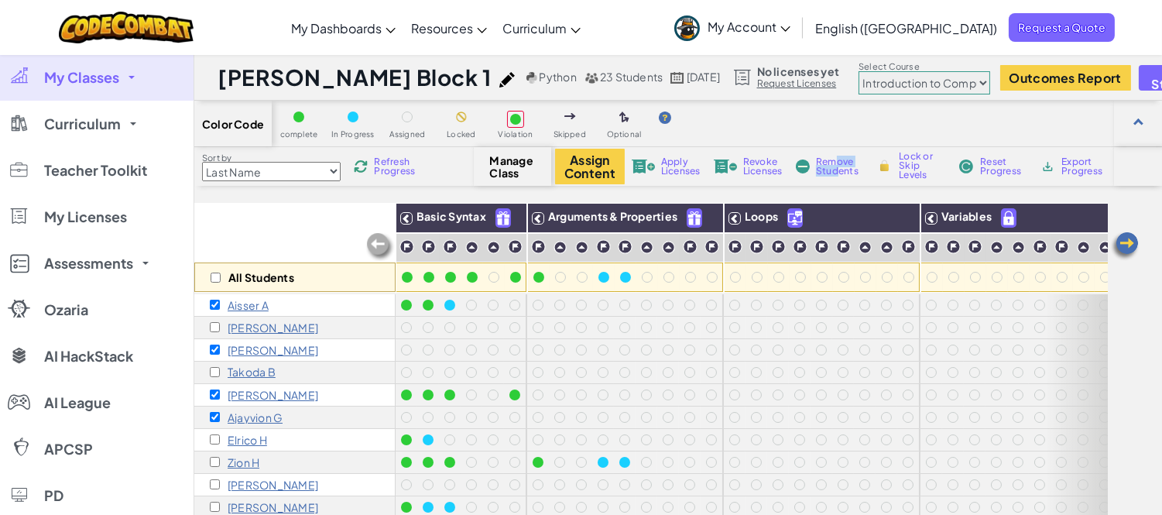
click at [825, 167] on span "Remove Students" at bounding box center [839, 166] width 46 height 19
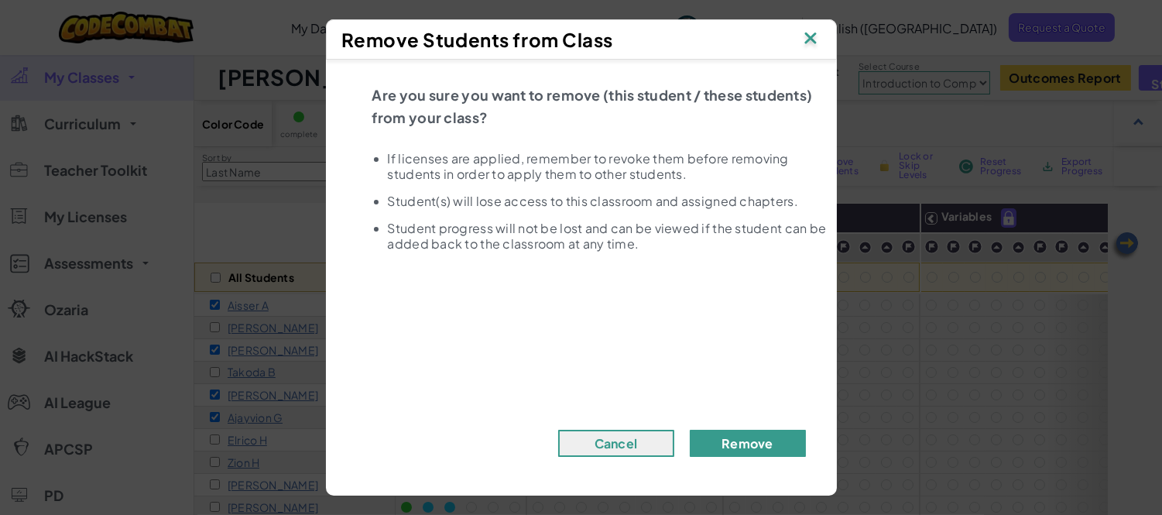
click at [764, 444] on button "Remove" at bounding box center [748, 443] width 116 height 27
click at [806, 34] on img at bounding box center [811, 39] width 20 height 23
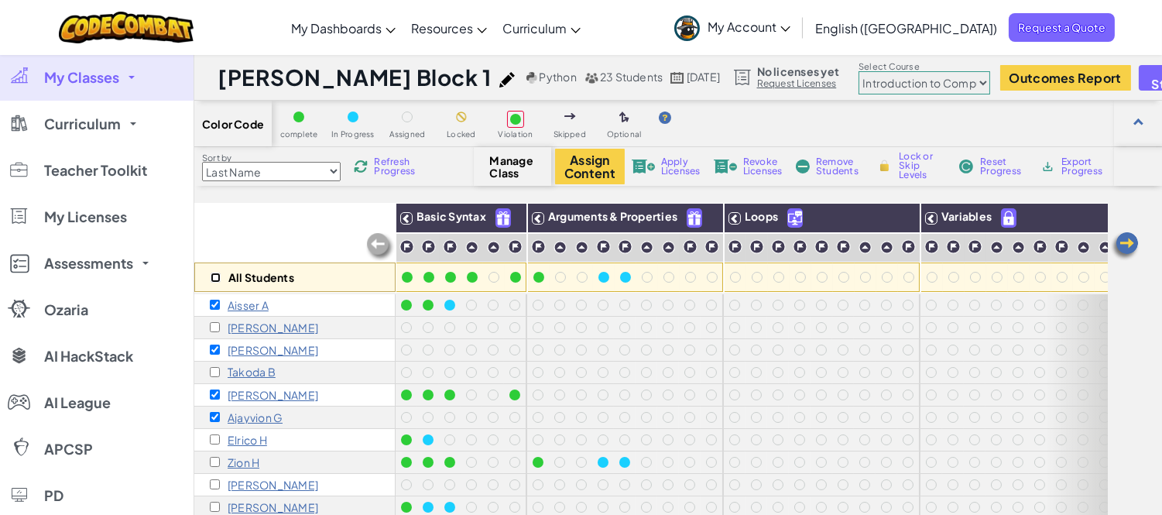
click at [214, 280] on input "checkbox" at bounding box center [216, 278] width 10 height 10
checkbox input "true"
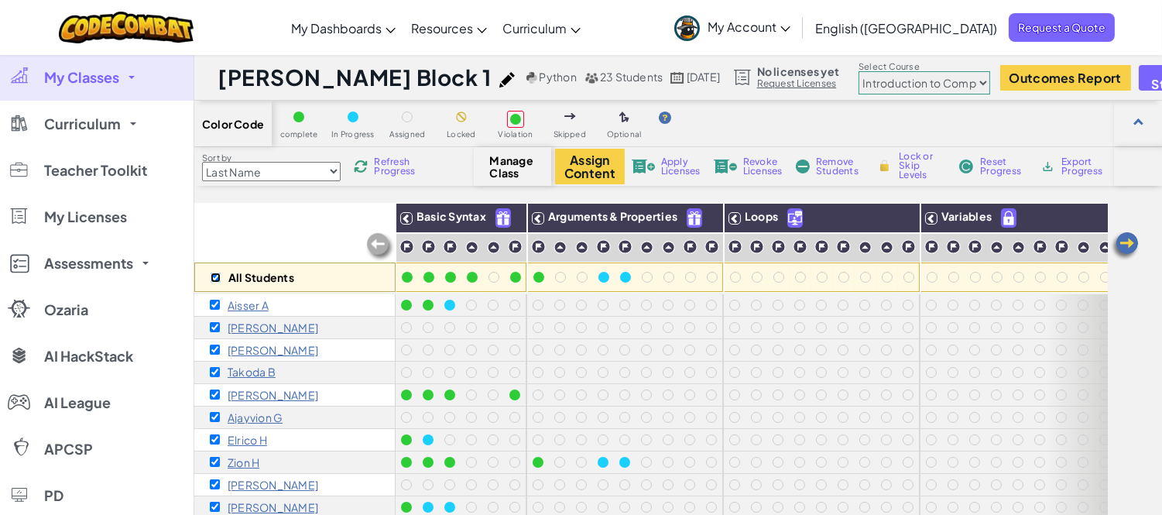
checkbox input "true"
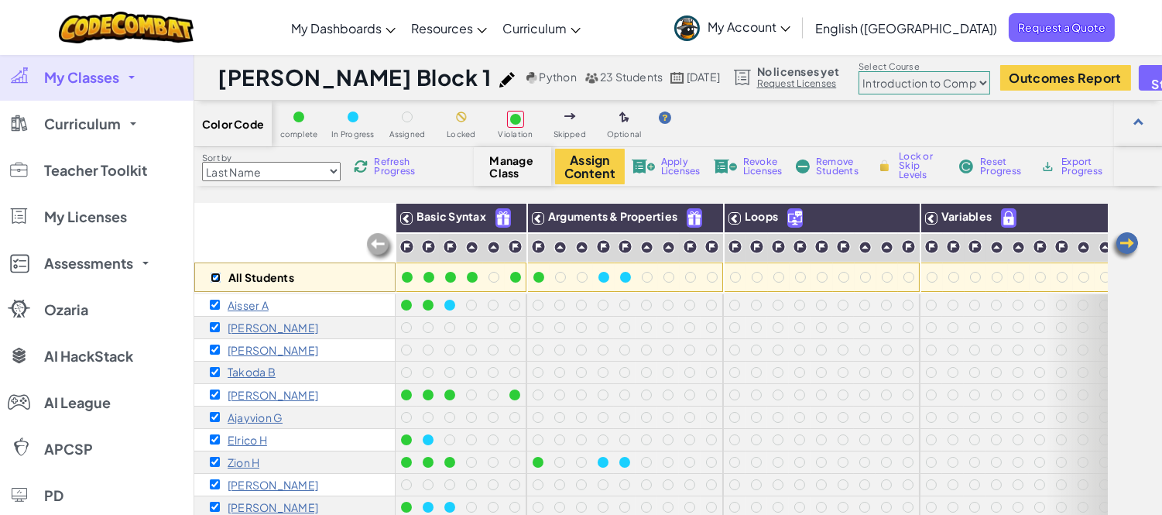
checkbox input "true"
click at [214, 280] on input "checkbox" at bounding box center [216, 278] width 10 height 10
checkbox input "false"
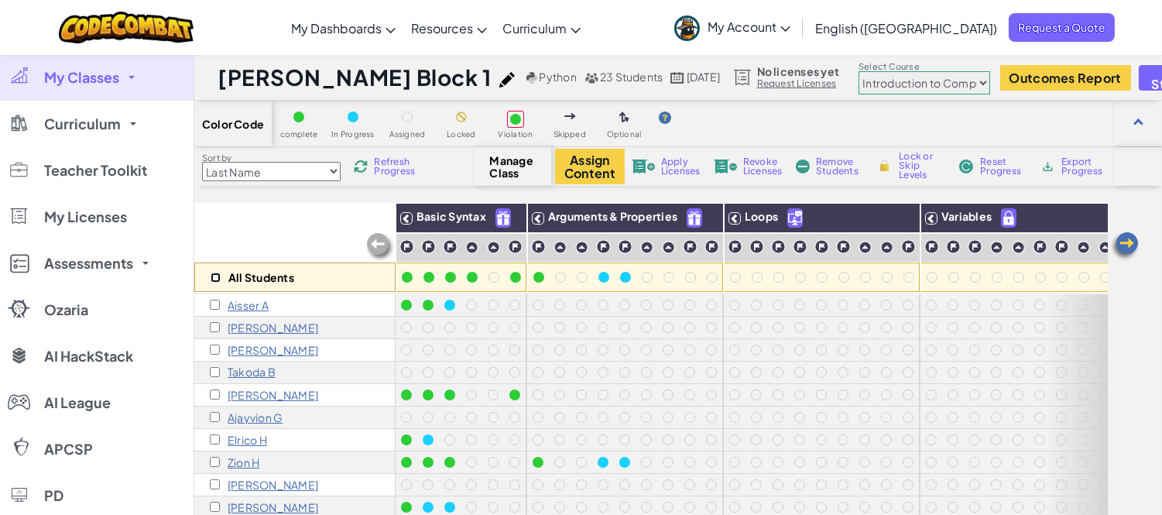
checkbox input "false"
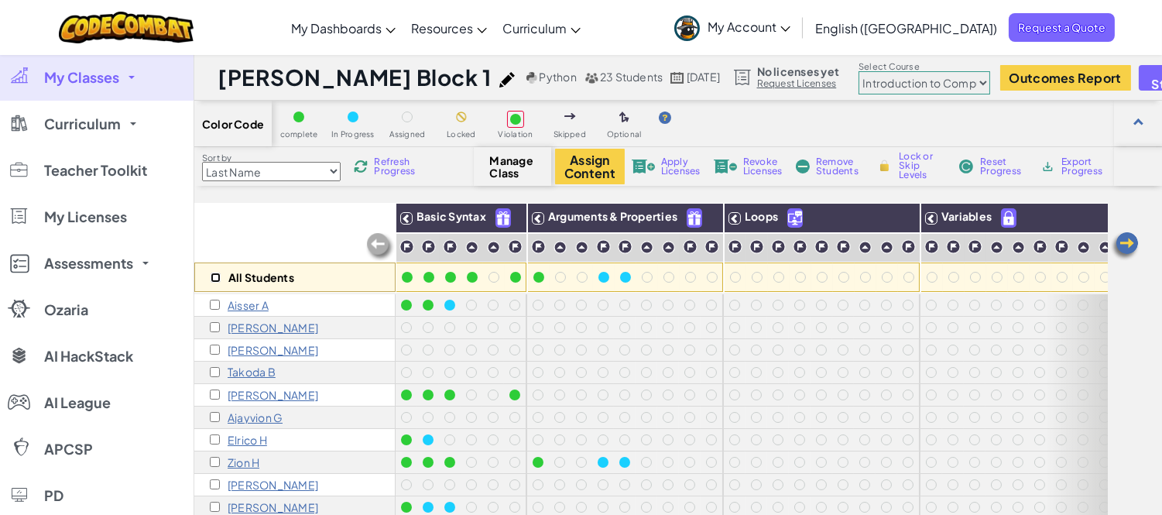
checkbox input "false"
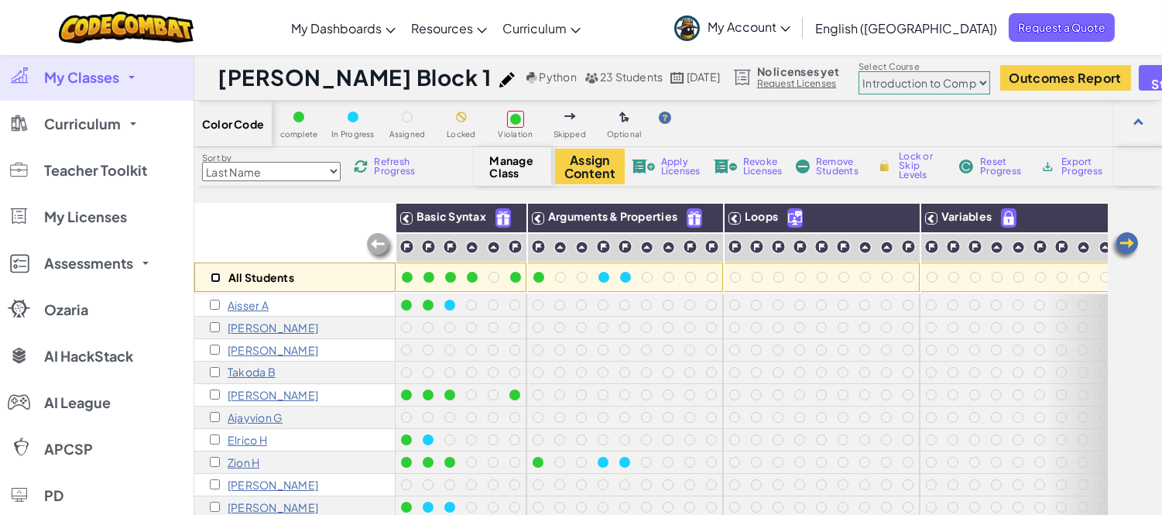
checkbox input "false"
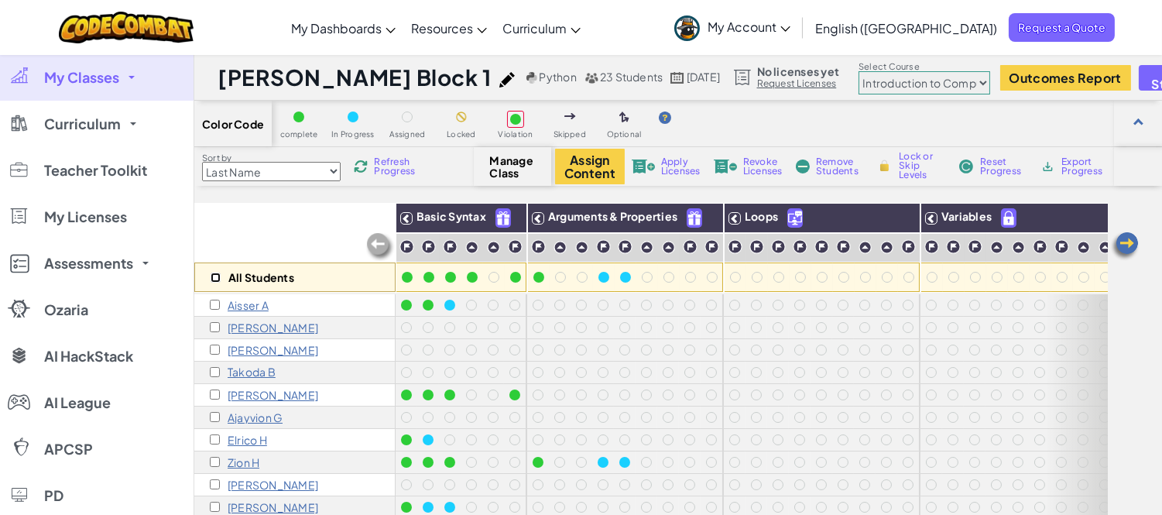
checkbox input "false"
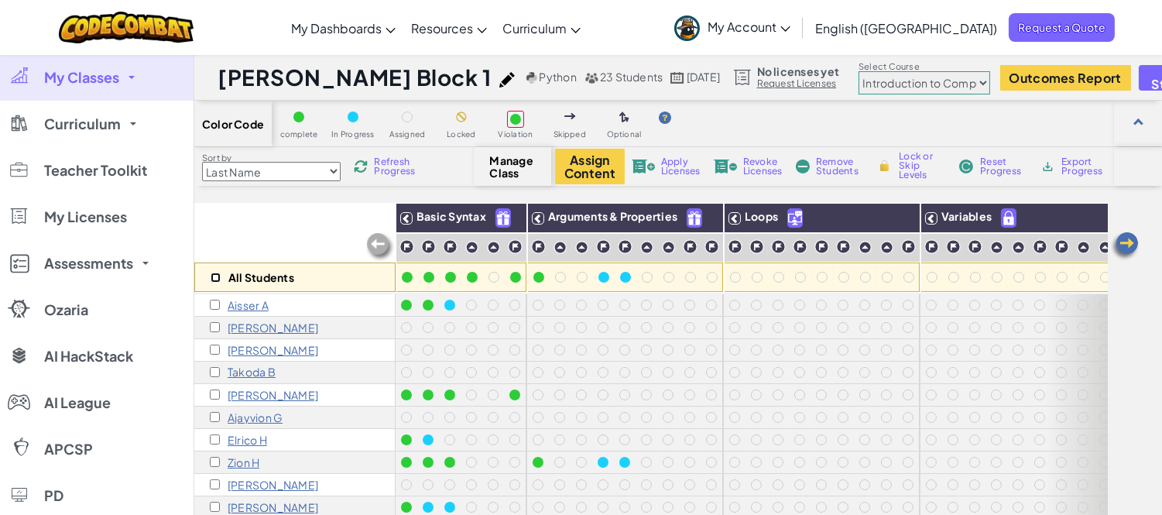
checkbox input "false"
click at [214, 303] on input "checkbox" at bounding box center [215, 305] width 10 height 10
checkbox input "true"
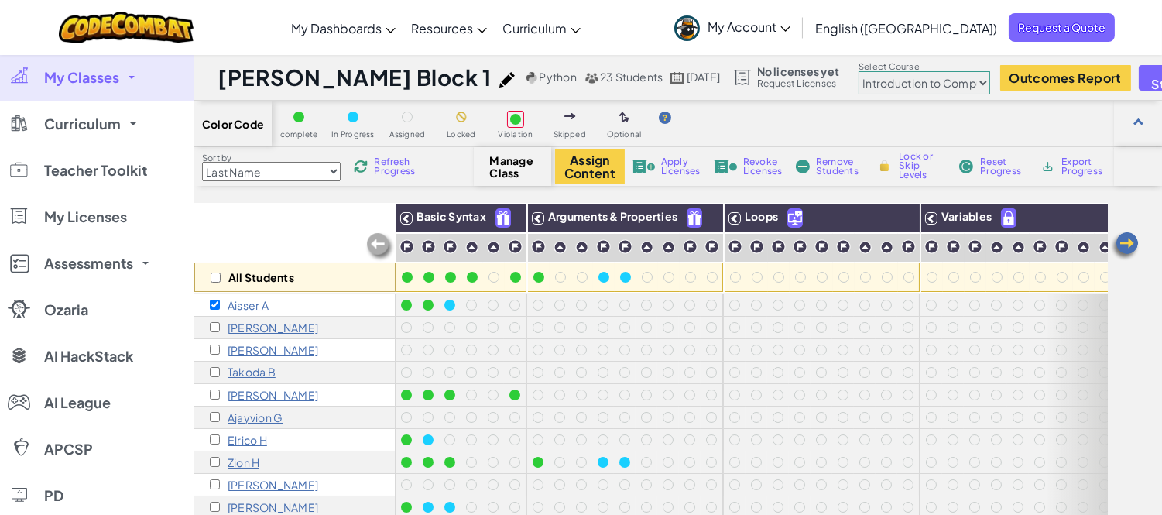
click at [819, 170] on span "Remove Students" at bounding box center [839, 166] width 46 height 19
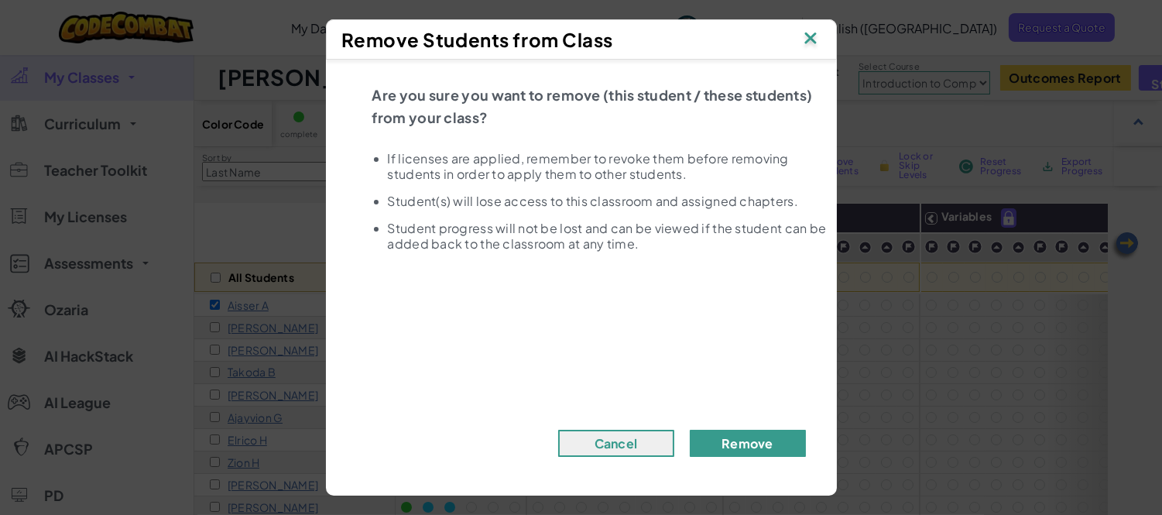
click at [712, 434] on button "Remove" at bounding box center [748, 443] width 116 height 27
click at [722, 443] on button "Remove" at bounding box center [748, 443] width 116 height 27
click at [741, 442] on button "Remove" at bounding box center [748, 443] width 116 height 27
click at [742, 442] on button "Remove" at bounding box center [748, 443] width 116 height 27
click at [743, 442] on button "Remove" at bounding box center [748, 443] width 116 height 27
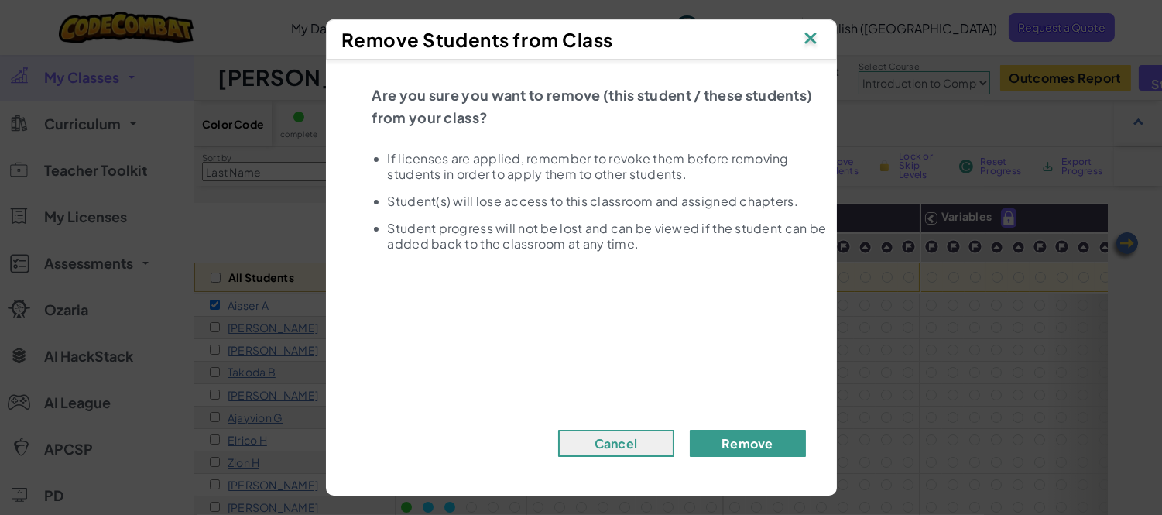
click at [743, 442] on button "Remove" at bounding box center [748, 443] width 116 height 27
click at [805, 33] on img at bounding box center [811, 39] width 20 height 23
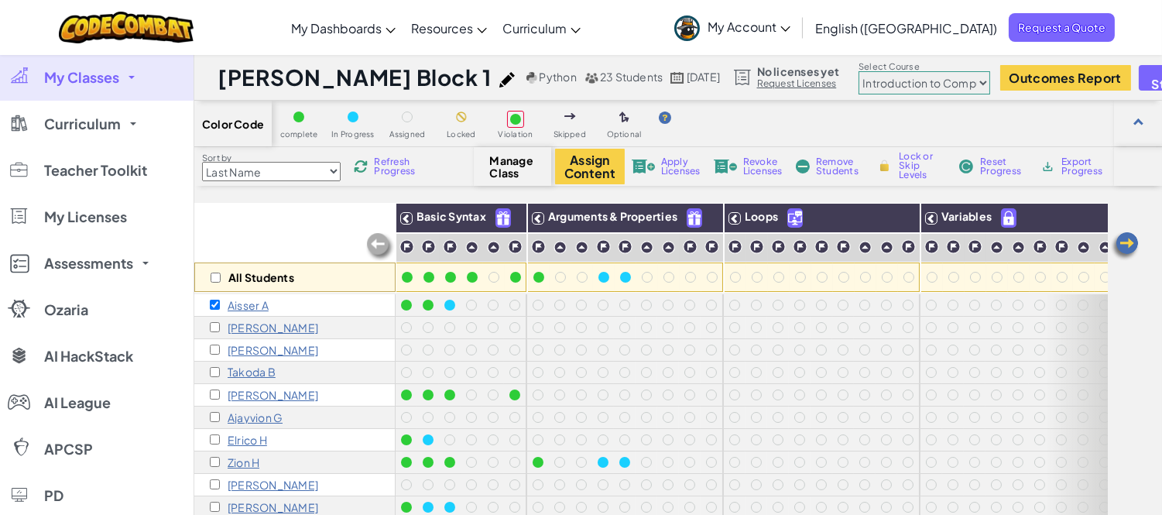
click at [244, 304] on p "Aisser A" at bounding box center [248, 305] width 41 height 12
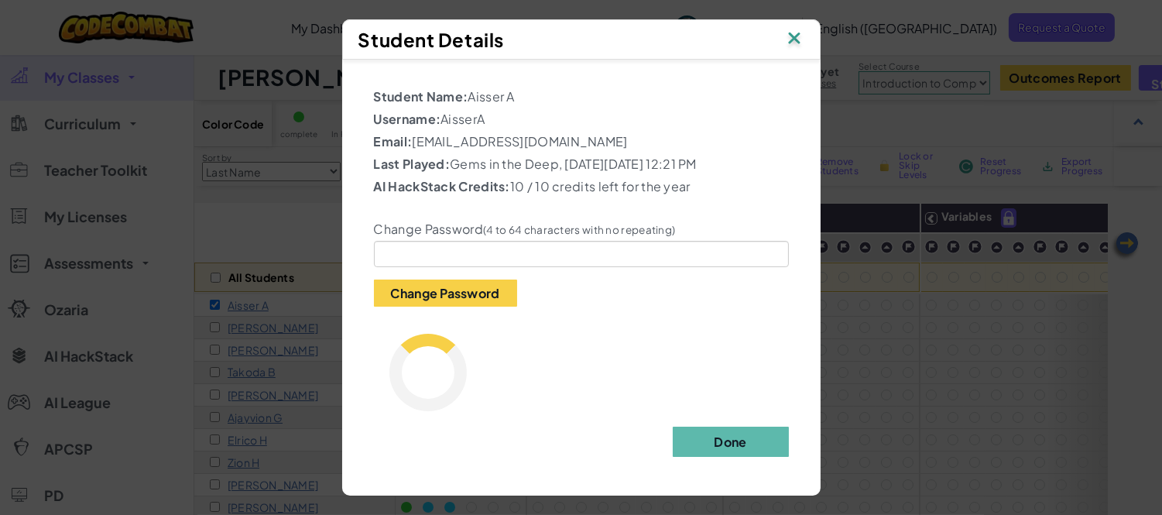
scroll to position [5, 0]
click at [792, 32] on img at bounding box center [794, 39] width 20 height 23
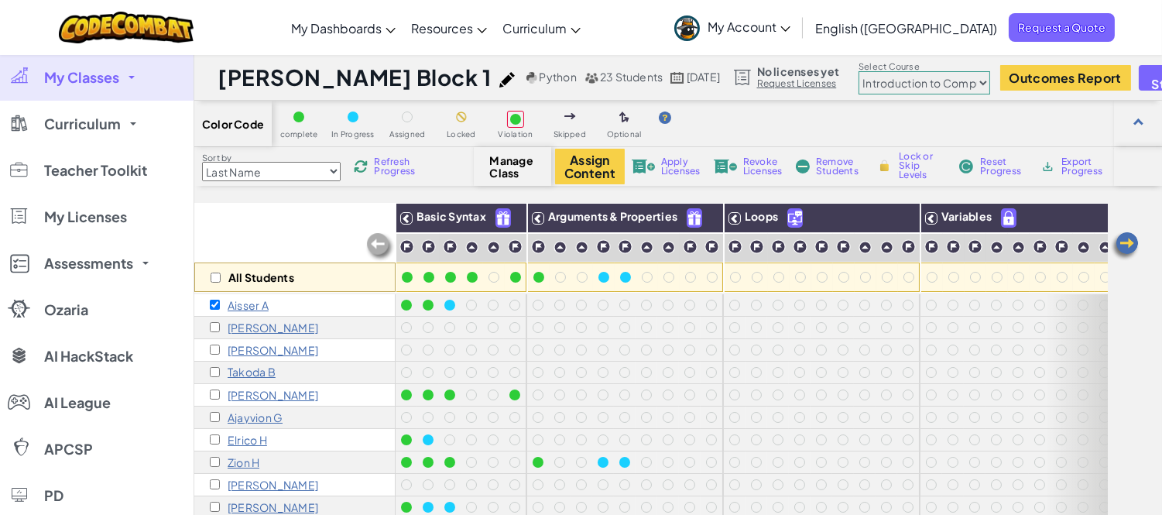
click at [791, 26] on span "My Account" at bounding box center [749, 27] width 83 height 16
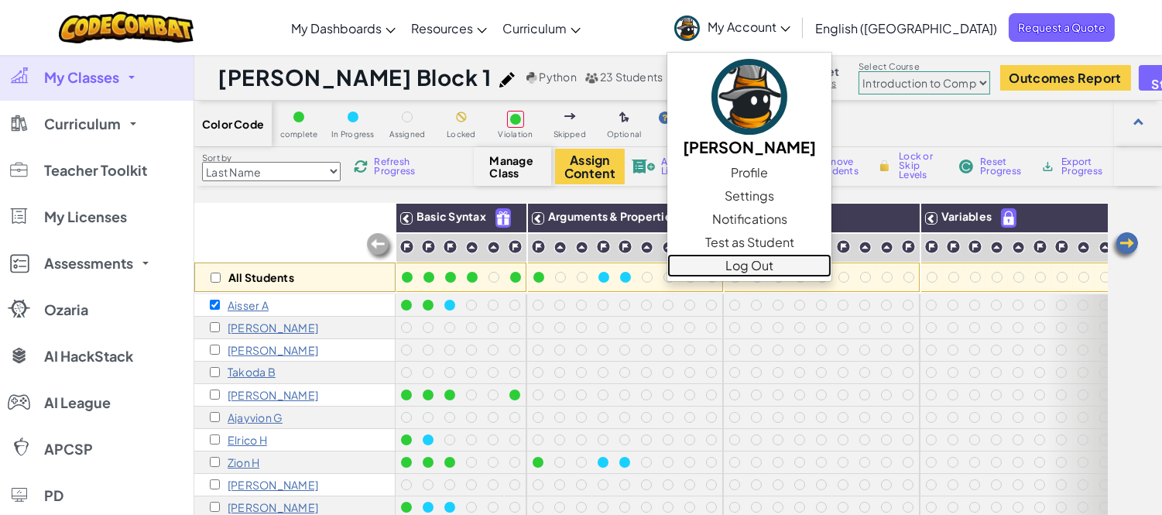
click at [830, 266] on link "Log Out" at bounding box center [749, 265] width 164 height 23
